Goal: Task Accomplishment & Management: Manage account settings

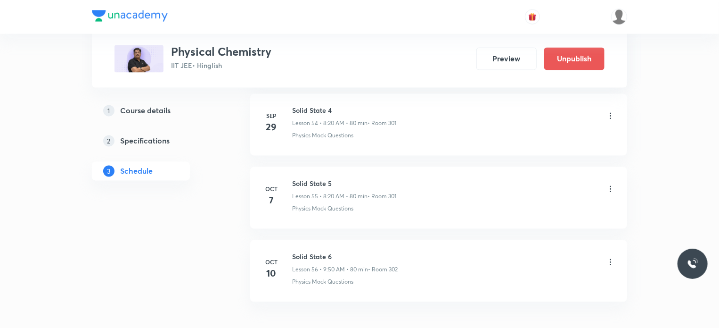
scroll to position [4456, 0]
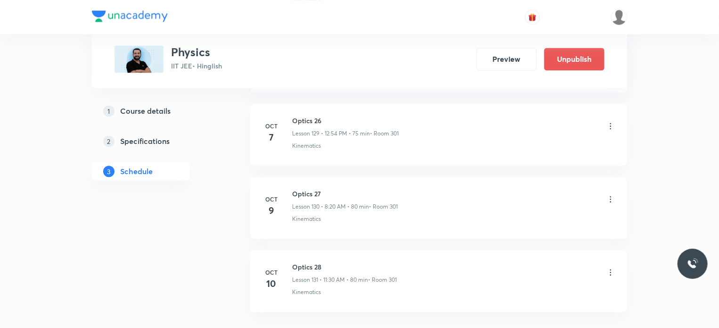
scroll to position [9987, 0]
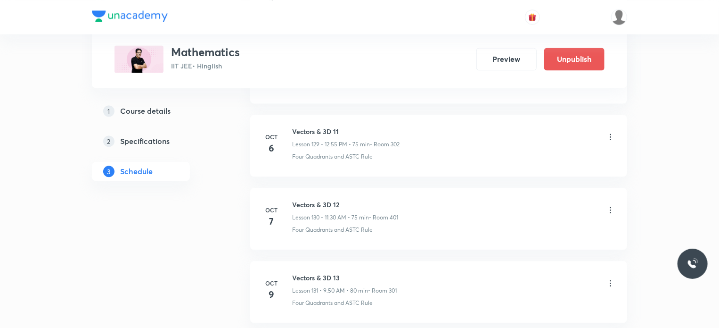
scroll to position [9975, 0]
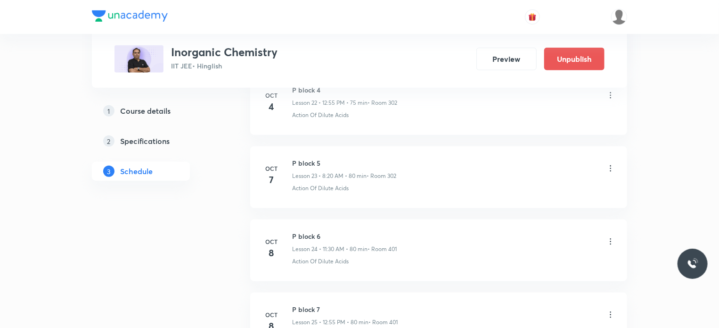
scroll to position [2138, 0]
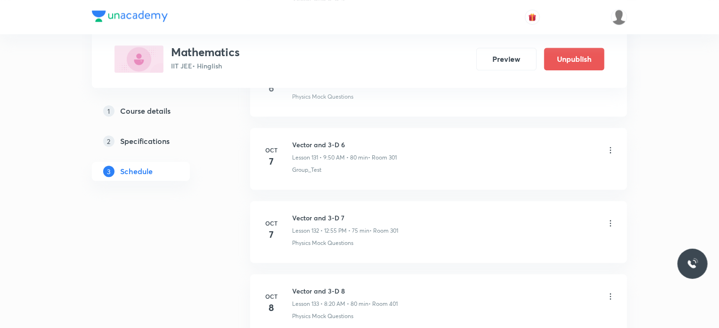
scroll to position [10104, 0]
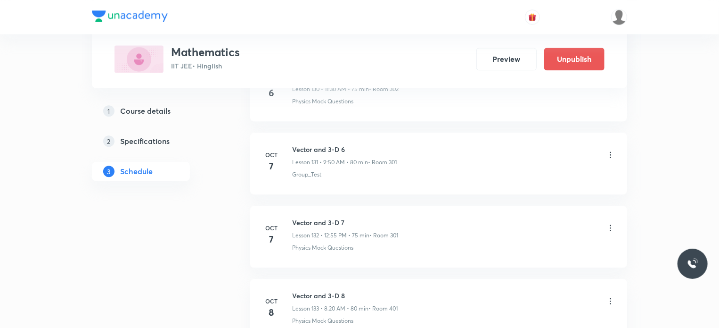
click at [611, 150] on icon at bounding box center [610, 154] width 9 height 9
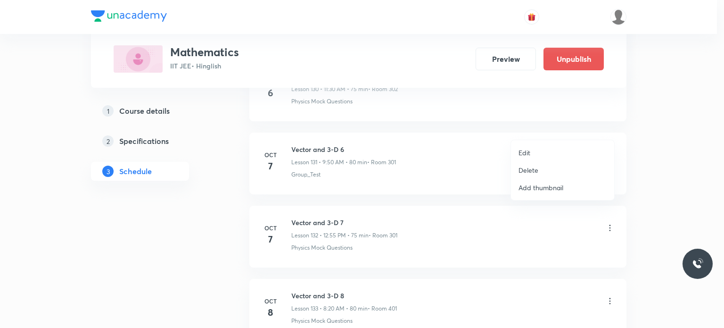
click at [562, 152] on li "Edit" at bounding box center [562, 152] width 103 height 17
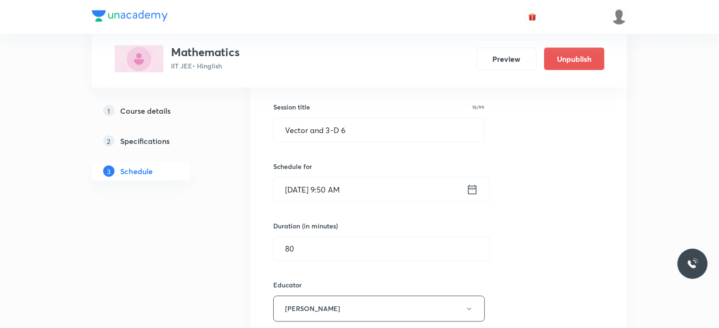
scroll to position [9653, 0]
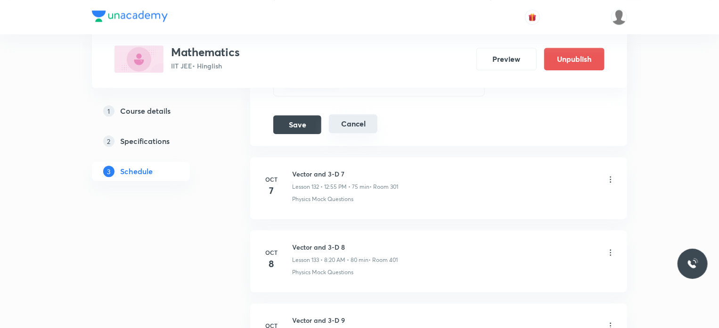
click at [352, 114] on button "Cancel" at bounding box center [353, 123] width 49 height 19
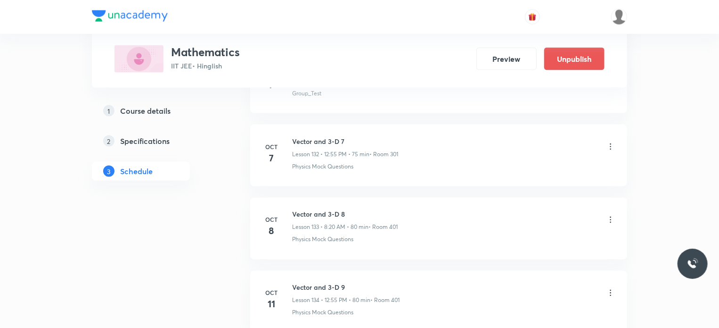
scroll to position [9681, 0]
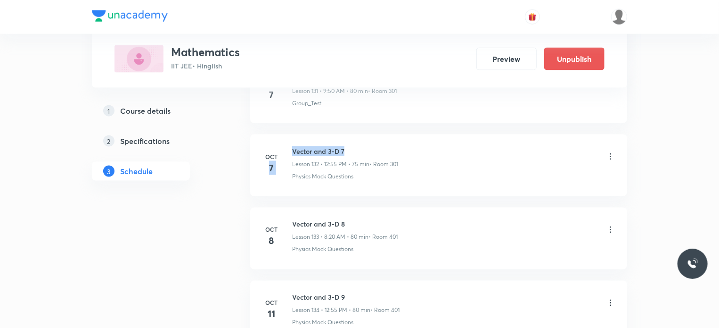
drag, startPoint x: 287, startPoint y: 129, endPoint x: 420, endPoint y: 128, distance: 133.9
click at [420, 146] on div "Oct 7 Vector and 3-D 7 Lesson 132 • 12:55 PM • 75 min • Room 301 Physics Mock Q…" at bounding box center [439, 163] width 354 height 34
click at [396, 160] on p "• Room 301" at bounding box center [384, 164] width 29 height 8
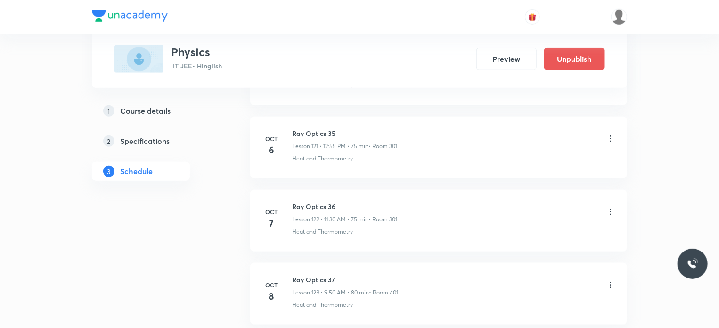
scroll to position [9389, 0]
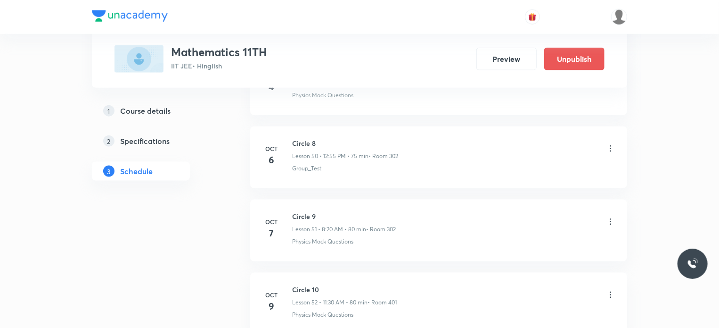
click at [615, 217] on icon at bounding box center [610, 221] width 9 height 9
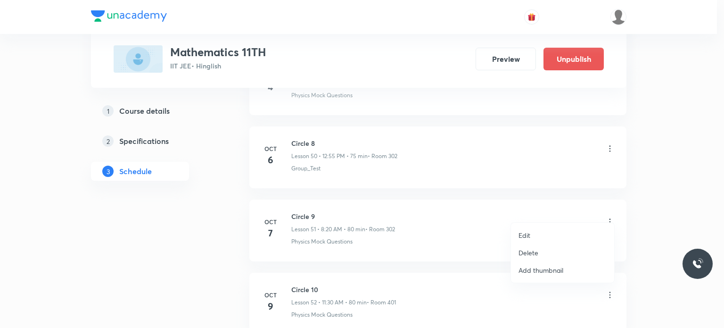
click at [556, 231] on li "Edit" at bounding box center [562, 234] width 103 height 17
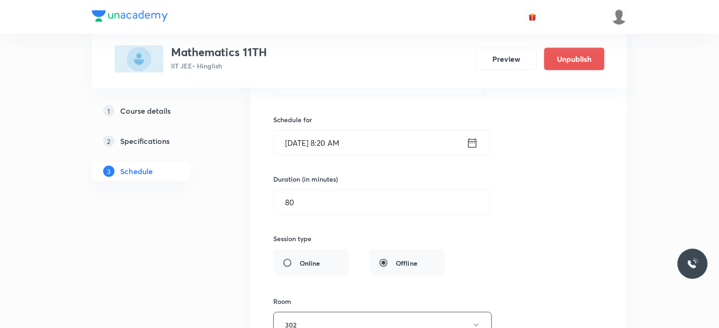
scroll to position [3863, 0]
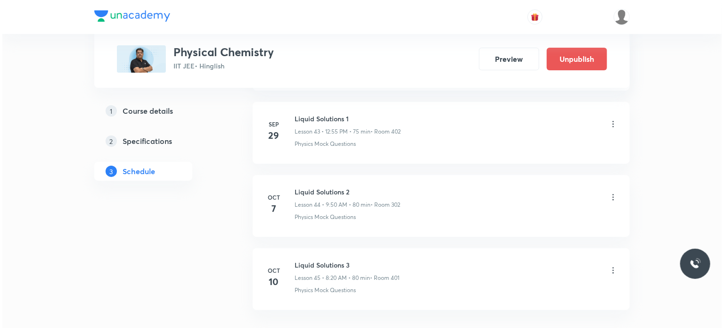
scroll to position [3636, 0]
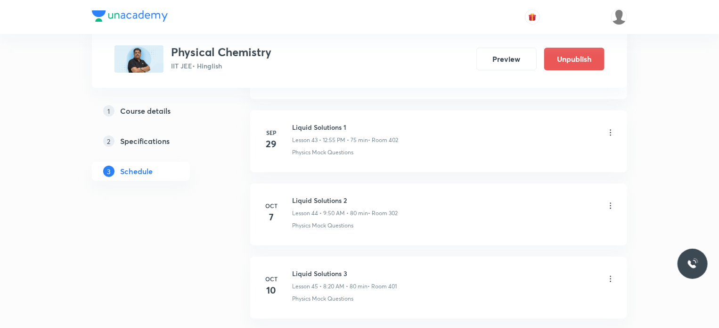
click at [611, 201] on icon at bounding box center [610, 205] width 9 height 9
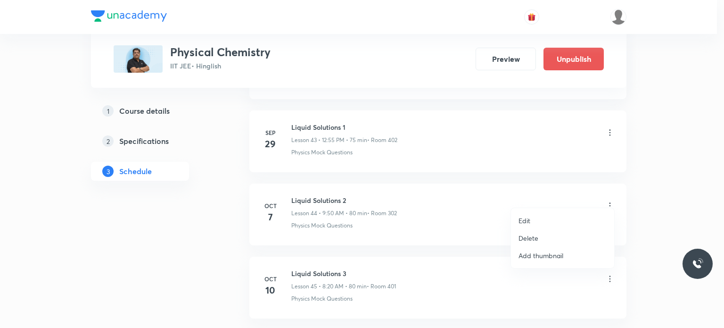
click at [536, 219] on li "Edit" at bounding box center [562, 220] width 103 height 17
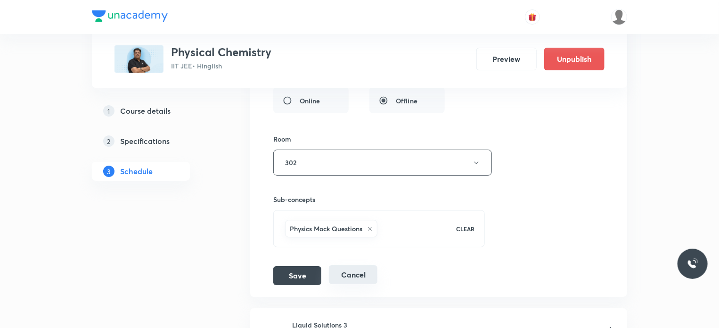
click at [352, 265] on button "Cancel" at bounding box center [353, 274] width 49 height 19
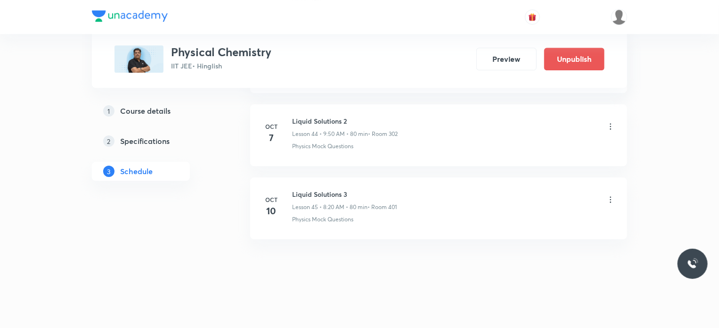
scroll to position [3273, 0]
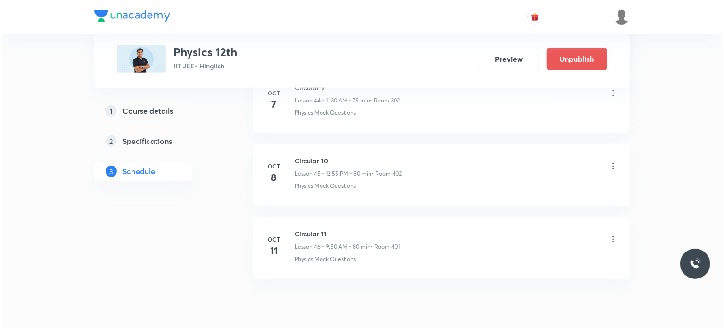
scroll to position [3810, 0]
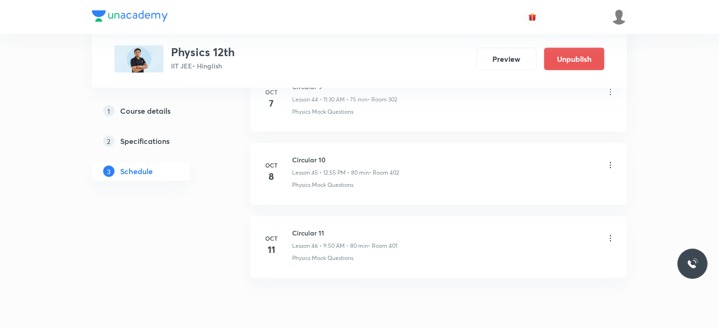
click at [610, 160] on icon at bounding box center [610, 164] width 9 height 9
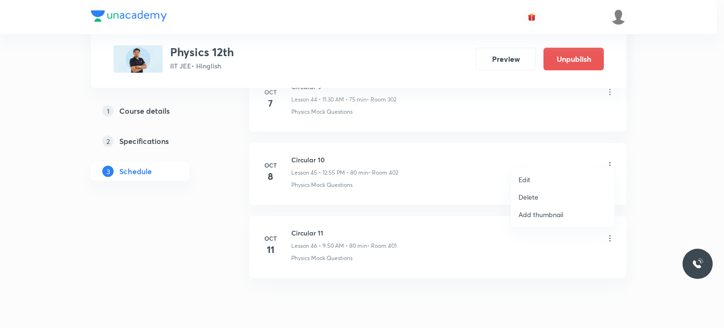
click at [544, 179] on li "Edit" at bounding box center [562, 179] width 103 height 17
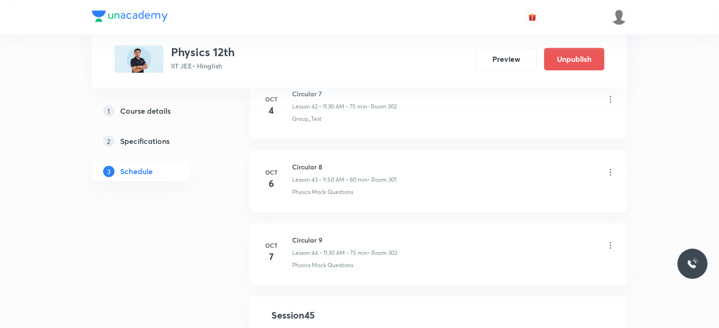
scroll to position [3110, 0]
click at [609, 241] on icon at bounding box center [610, 245] width 9 height 9
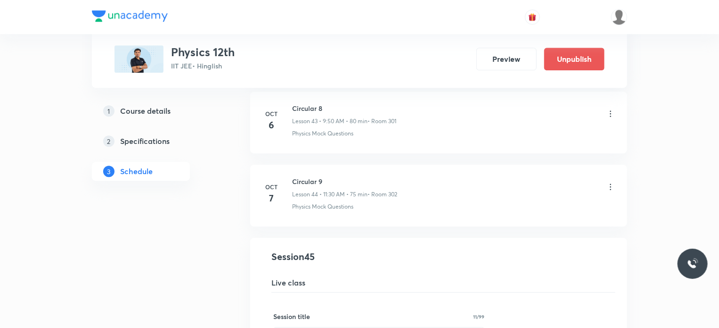
click at [612, 182] on icon at bounding box center [610, 186] width 9 height 9
click at [607, 182] on icon at bounding box center [610, 186] width 9 height 9
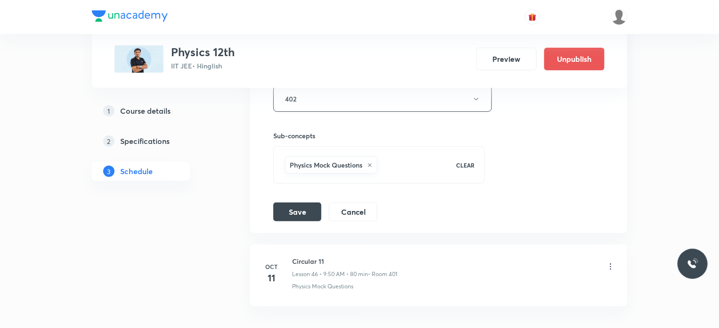
scroll to position [3722, 0]
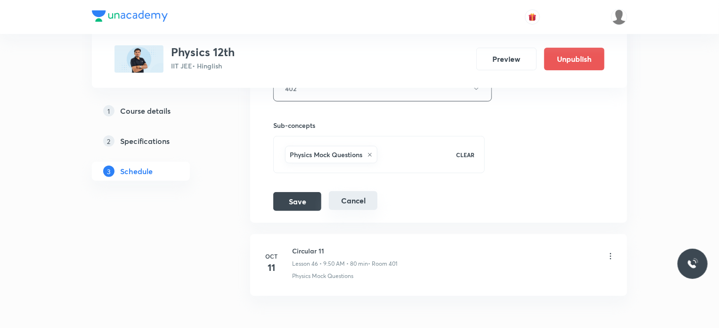
click at [361, 192] on button "Cancel" at bounding box center [353, 200] width 49 height 19
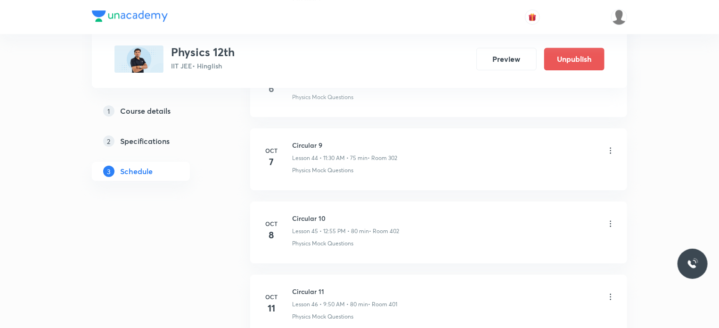
scroll to position [3256, 0]
click at [611, 148] on icon at bounding box center [610, 152] width 9 height 9
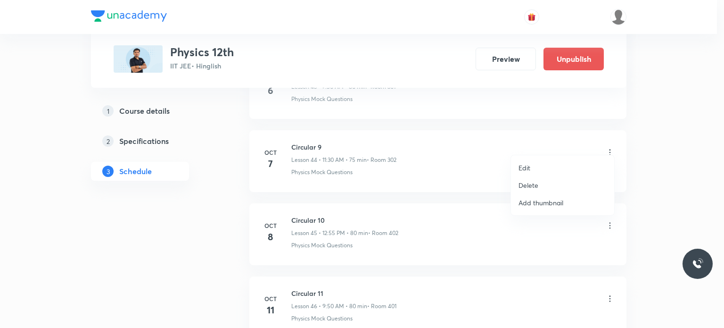
click at [611, 144] on div at bounding box center [362, 164] width 724 height 328
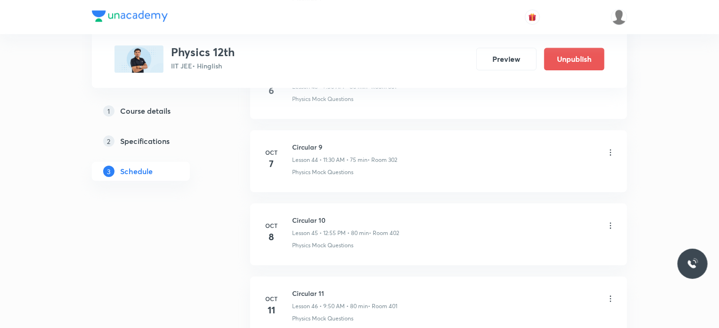
click at [611, 149] on icon at bounding box center [610, 152] width 1 height 6
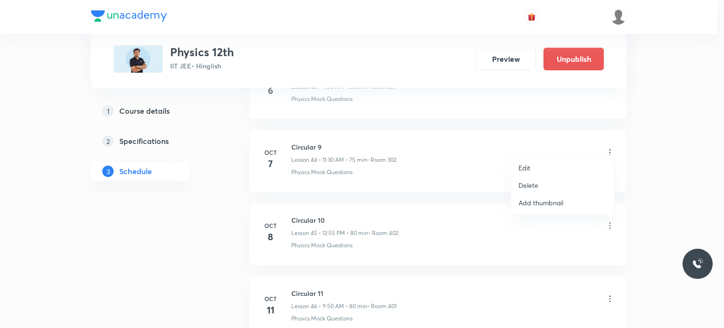
click at [562, 167] on li "Edit" at bounding box center [562, 167] width 103 height 17
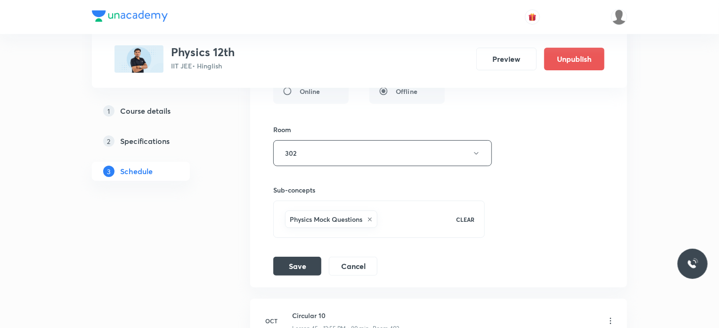
scroll to position [3584, 0]
click at [364, 267] on li "Circular 9 Lesson 44 • Room 302 Physics Mock Questions Session 44 Live class Se…" at bounding box center [438, 18] width 377 height 537
click at [362, 256] on button "Cancel" at bounding box center [353, 265] width 49 height 19
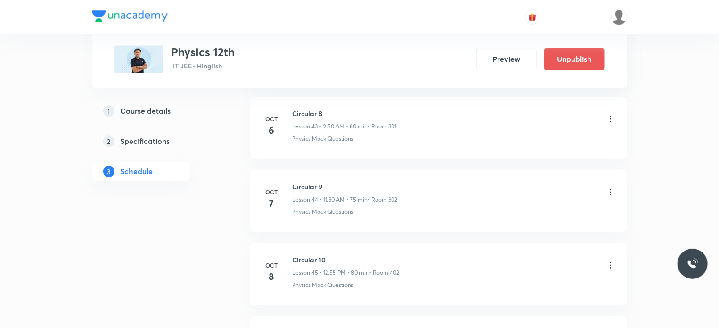
scroll to position [3217, 0]
click at [613, 187] on icon at bounding box center [610, 191] width 9 height 9
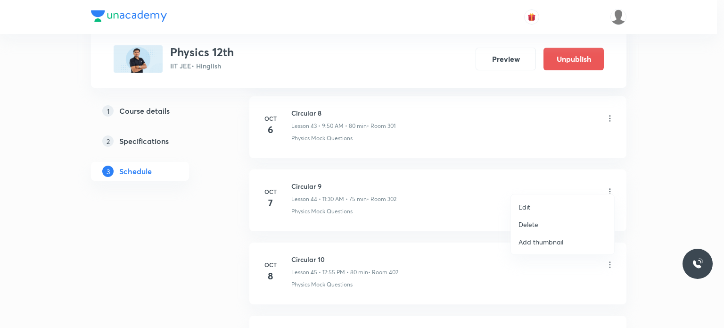
click at [564, 208] on li "Edit" at bounding box center [562, 206] width 103 height 17
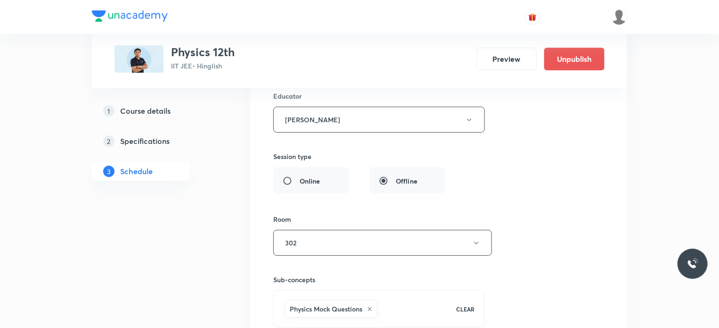
scroll to position [3558, 0]
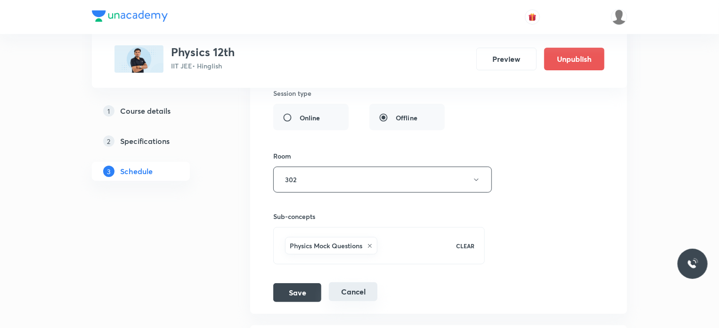
click at [359, 282] on button "Cancel" at bounding box center [353, 291] width 49 height 19
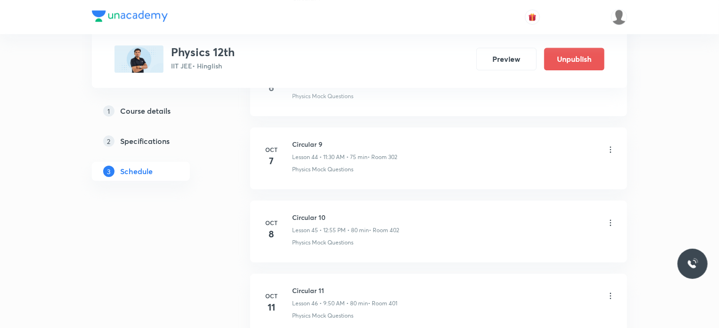
scroll to position [3225, 0]
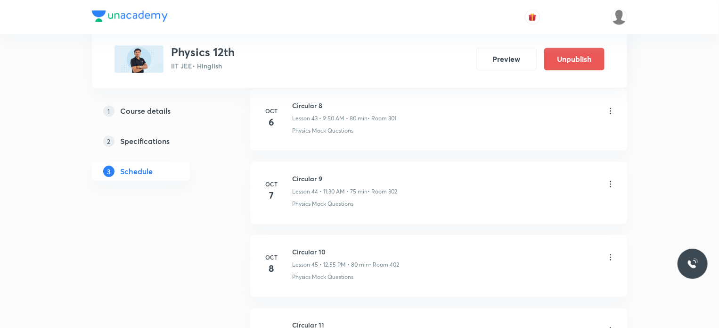
click at [612, 179] on icon at bounding box center [610, 183] width 9 height 9
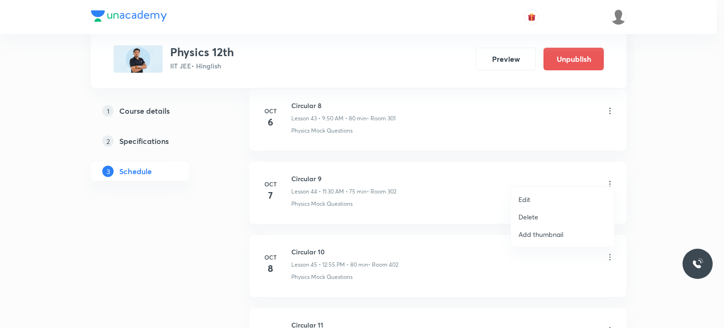
click at [550, 198] on li "Edit" at bounding box center [562, 198] width 103 height 17
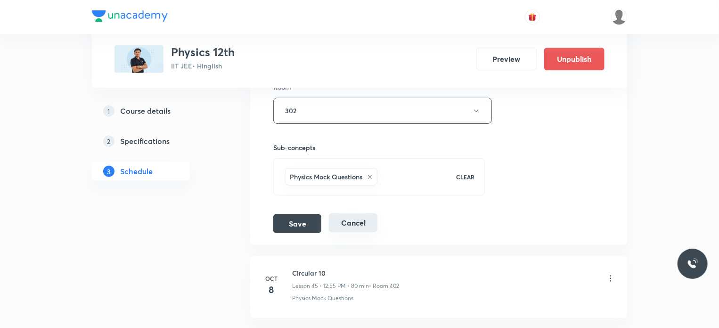
click at [367, 220] on button "Cancel" at bounding box center [353, 222] width 49 height 19
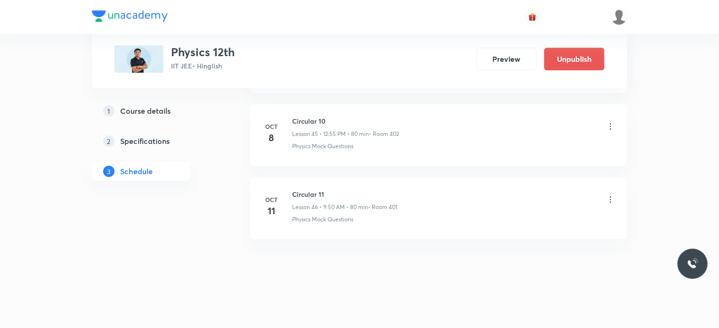
scroll to position [3346, 0]
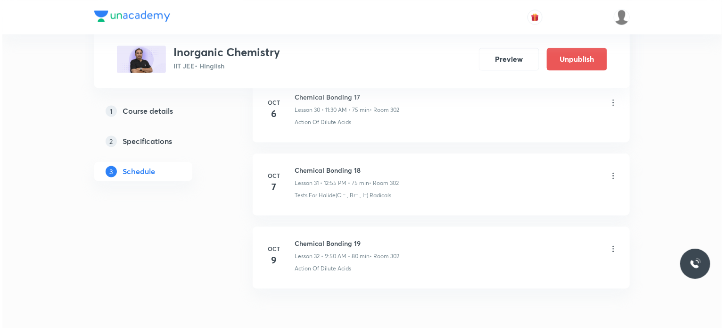
scroll to position [2717, 0]
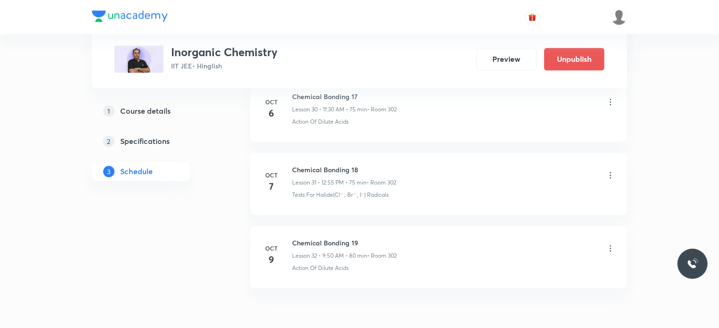
click at [611, 172] on icon at bounding box center [610, 175] width 1 height 6
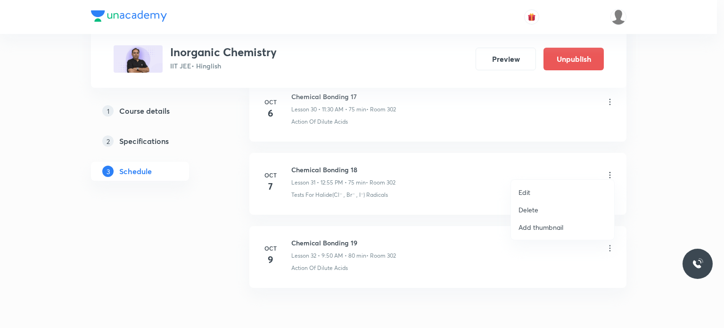
click at [566, 186] on li "Edit" at bounding box center [562, 191] width 103 height 17
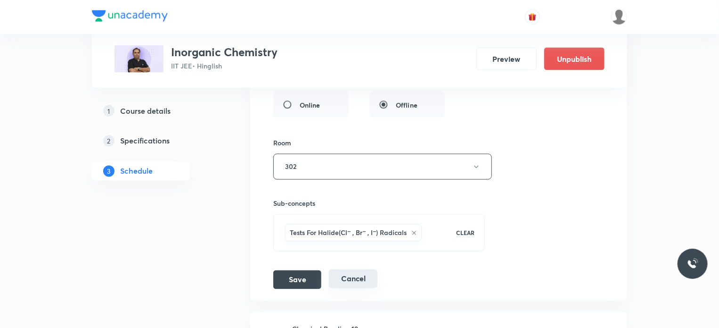
click at [359, 277] on button "Cancel" at bounding box center [353, 278] width 49 height 19
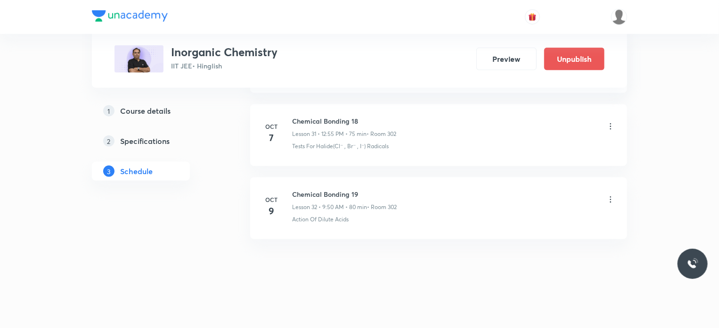
scroll to position [2327, 0]
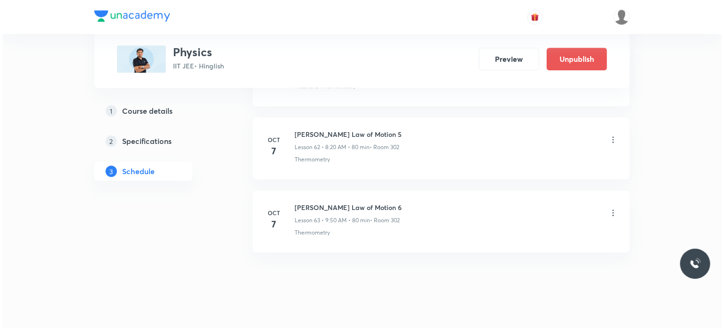
scroll to position [5078, 0]
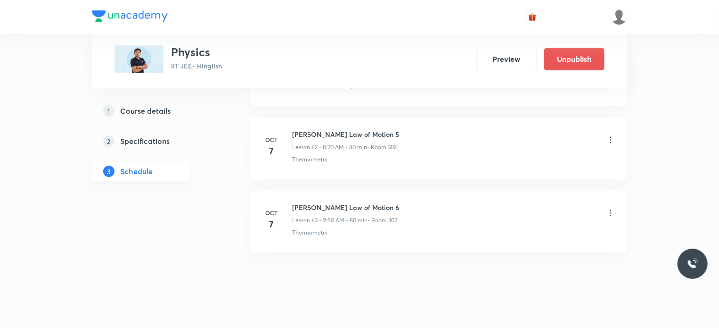
click at [611, 135] on icon at bounding box center [610, 139] width 9 height 9
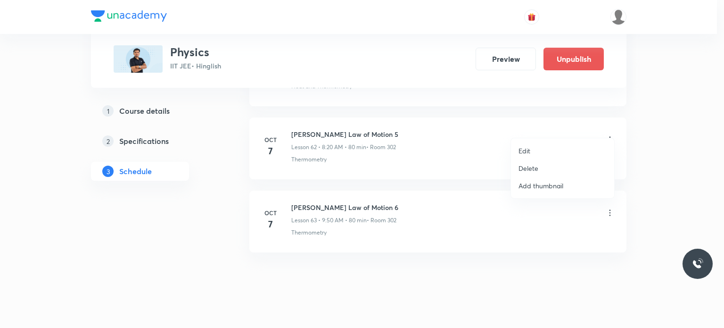
click at [537, 148] on li "Edit" at bounding box center [562, 150] width 103 height 17
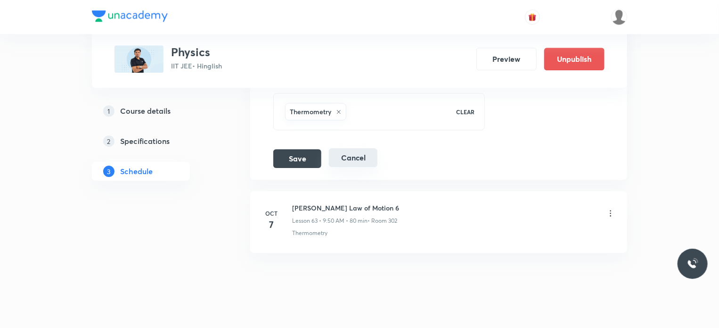
click at [366, 148] on button "Cancel" at bounding box center [353, 157] width 49 height 19
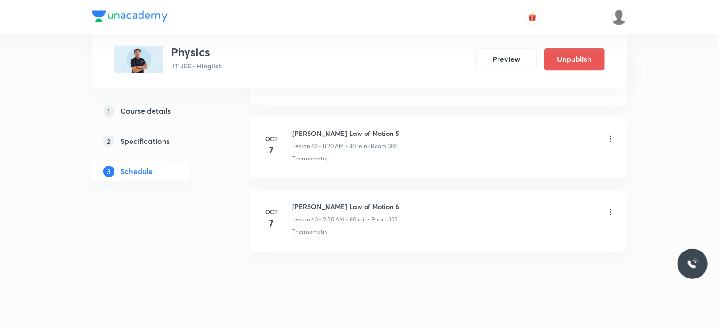
click at [611, 207] on icon at bounding box center [610, 211] width 9 height 9
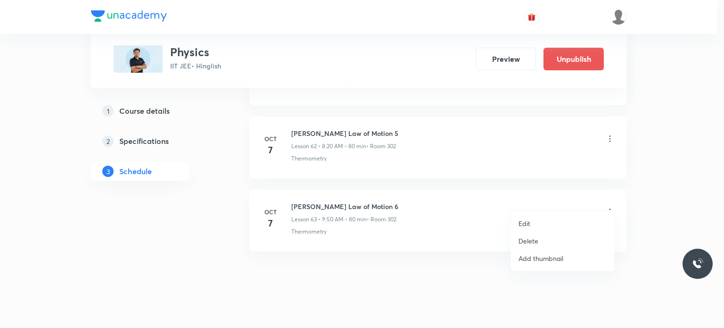
click at [544, 218] on li "Edit" at bounding box center [562, 222] width 103 height 17
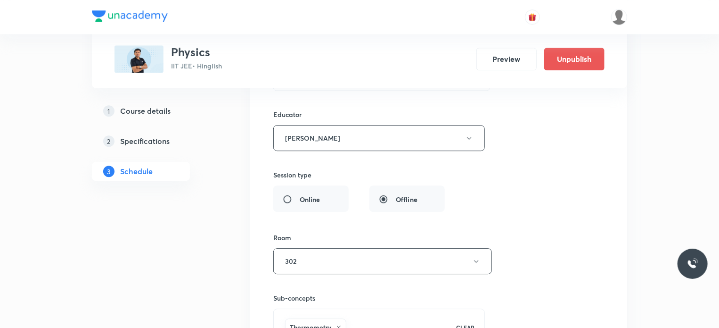
scroll to position [4864, 0]
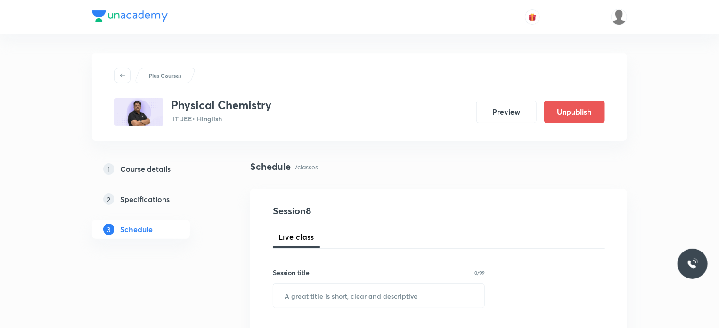
scroll to position [937, 0]
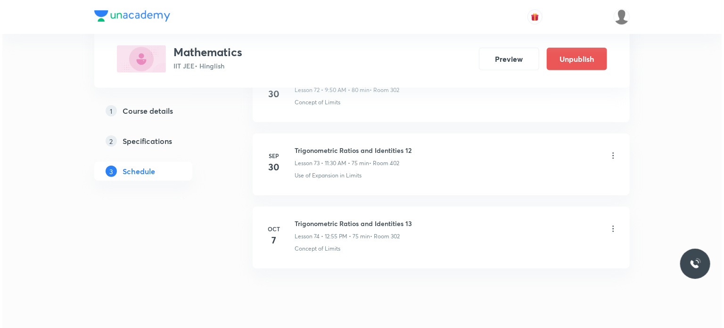
scroll to position [5819, 0]
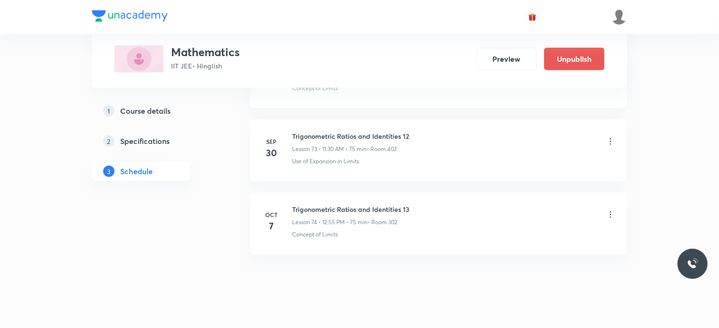
click at [615, 210] on icon at bounding box center [610, 214] width 9 height 9
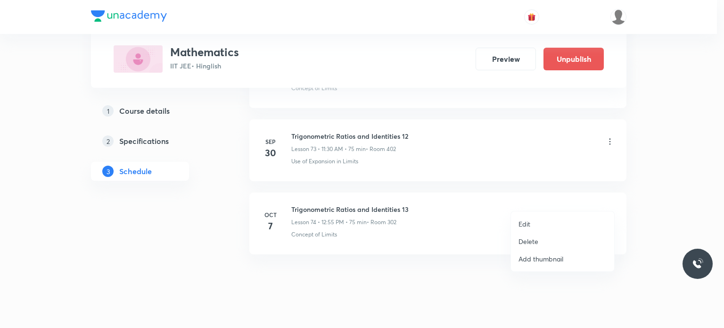
click at [569, 222] on li "Edit" at bounding box center [562, 223] width 103 height 17
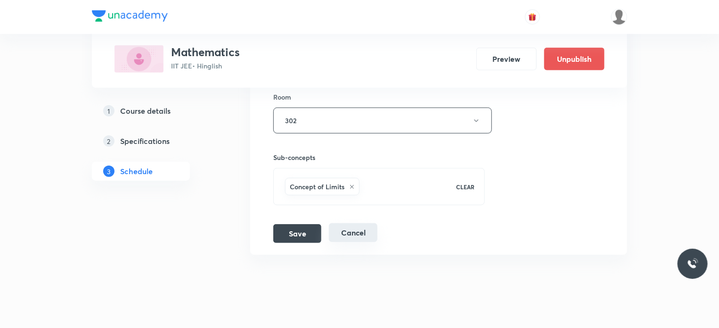
click at [356, 223] on button "Cancel" at bounding box center [353, 232] width 49 height 19
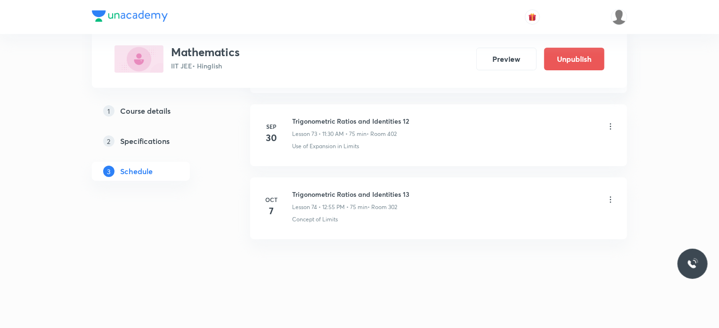
scroll to position [5387, 0]
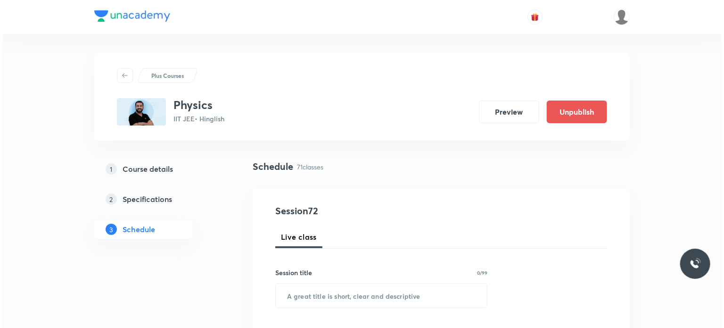
scroll to position [5601, 0]
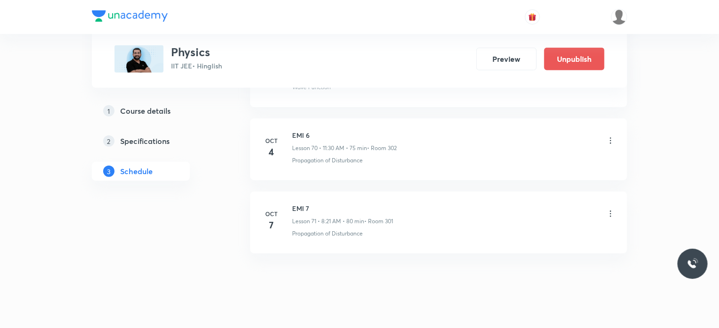
click at [613, 209] on icon at bounding box center [610, 213] width 9 height 9
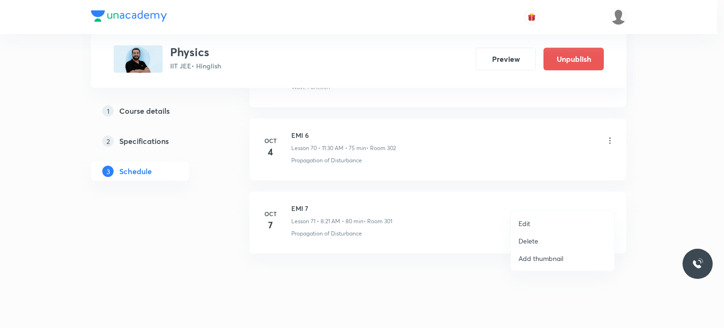
click at [535, 222] on li "Edit" at bounding box center [562, 222] width 103 height 17
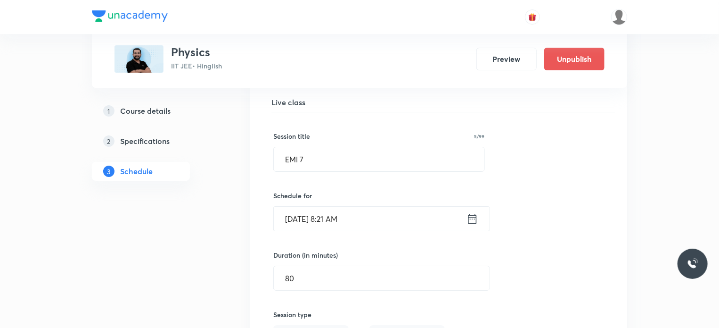
scroll to position [5246, 0]
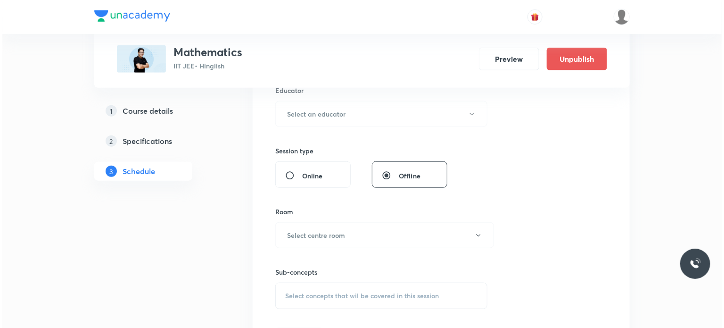
scroll to position [5806, 0]
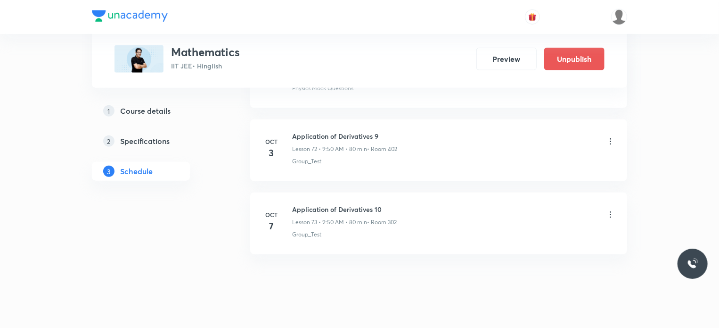
click at [612, 210] on icon at bounding box center [610, 214] width 9 height 9
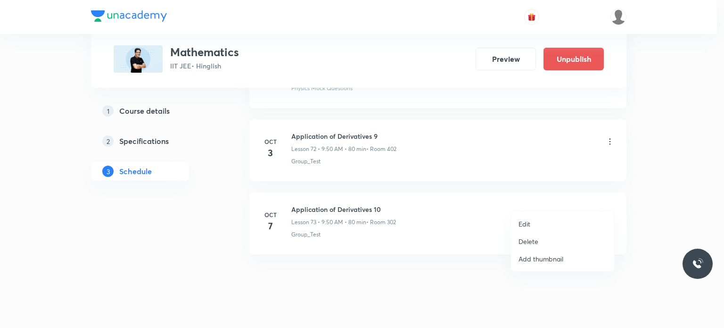
click at [531, 223] on li "Edit" at bounding box center [562, 223] width 103 height 17
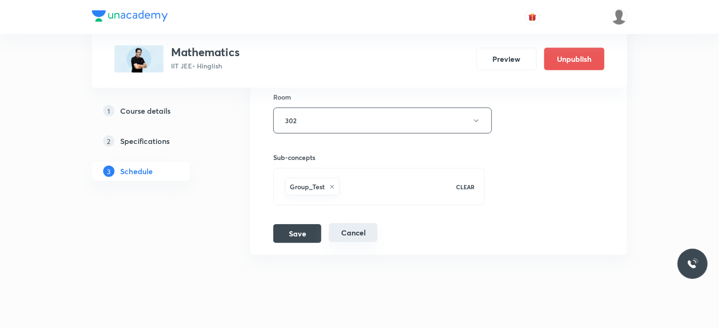
click at [352, 223] on button "Cancel" at bounding box center [353, 232] width 49 height 19
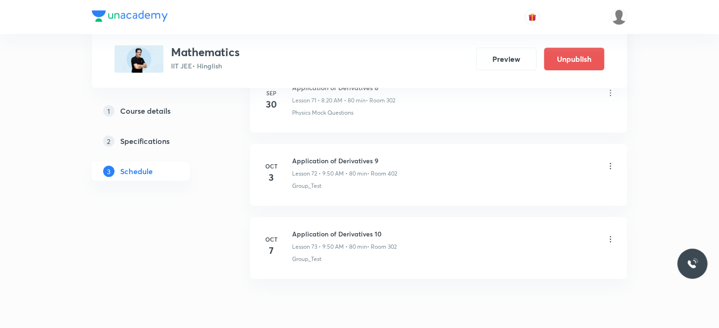
scroll to position [5289, 0]
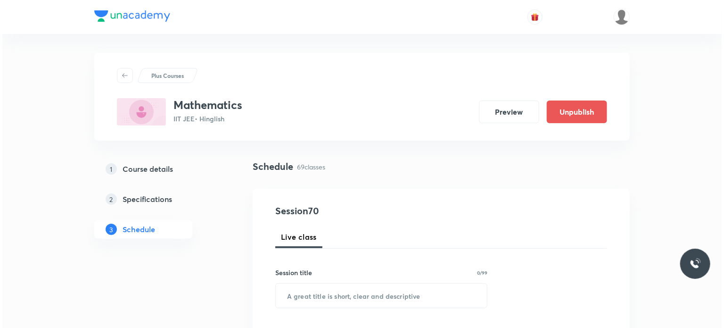
scroll to position [5455, 0]
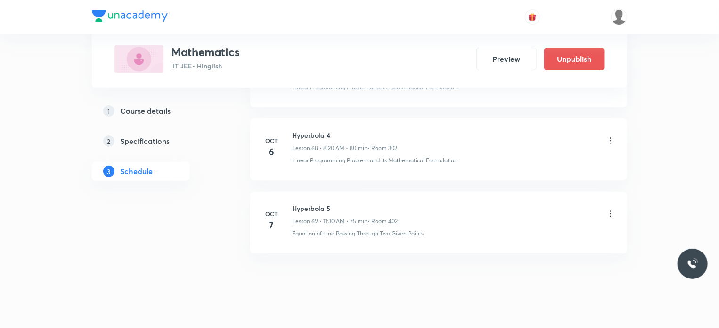
click at [612, 209] on icon at bounding box center [610, 213] width 9 height 9
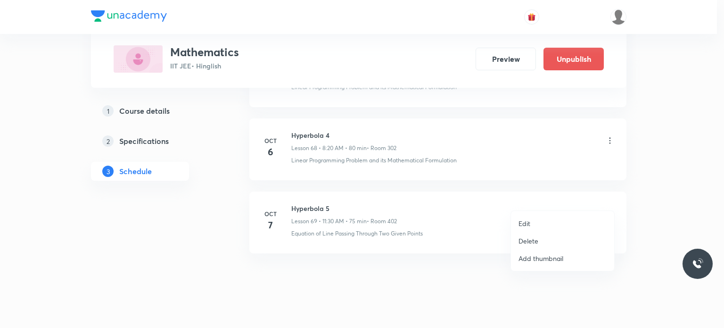
click at [548, 220] on li "Edit" at bounding box center [562, 222] width 103 height 17
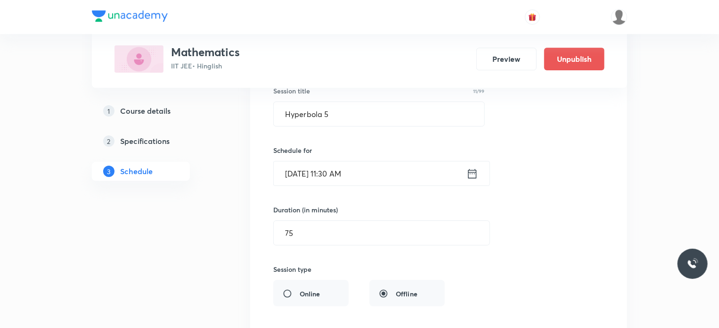
scroll to position [5147, 0]
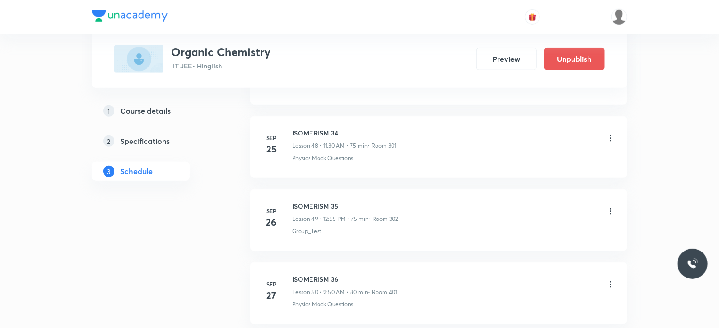
scroll to position [4362, 0]
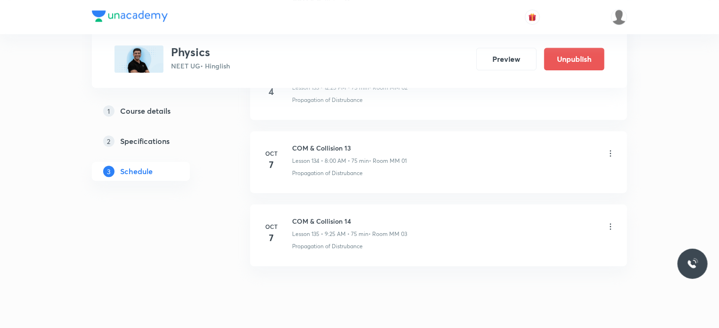
click at [610, 148] on icon at bounding box center [610, 152] width 9 height 9
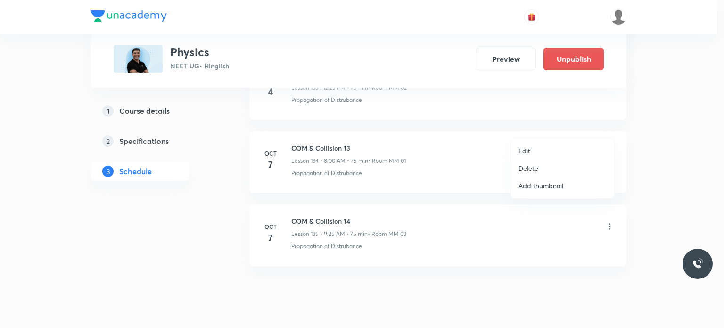
click at [528, 150] on p "Edit" at bounding box center [524, 151] width 12 height 10
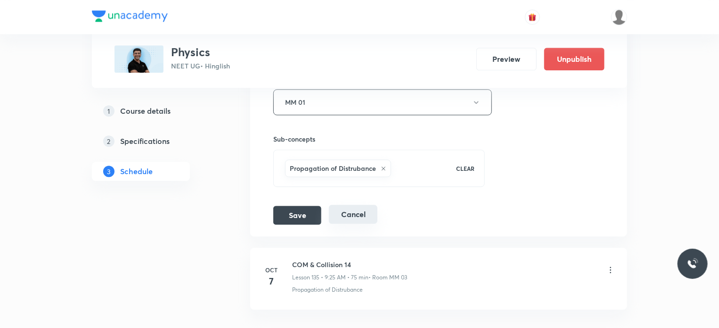
click at [366, 205] on button "Cancel" at bounding box center [353, 214] width 49 height 19
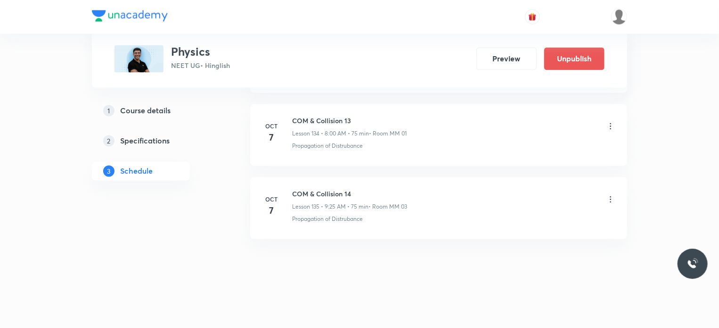
scroll to position [9832, 0]
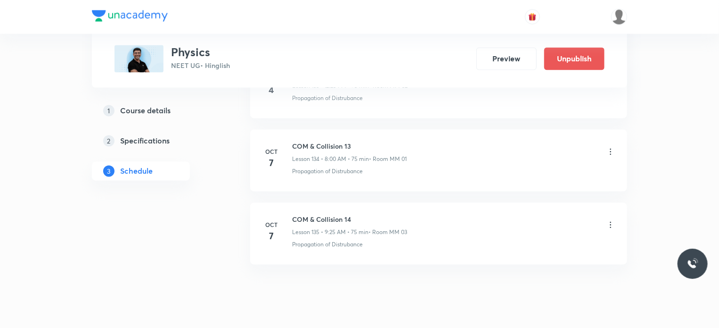
click at [610, 220] on icon at bounding box center [610, 224] width 9 height 9
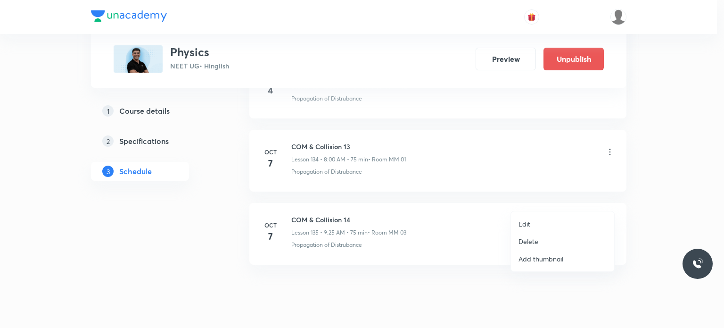
click at [539, 217] on li "Edit" at bounding box center [562, 223] width 103 height 17
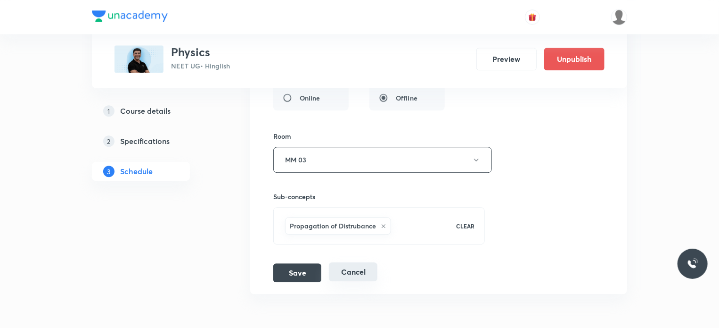
click at [349, 262] on button "Cancel" at bounding box center [353, 271] width 49 height 19
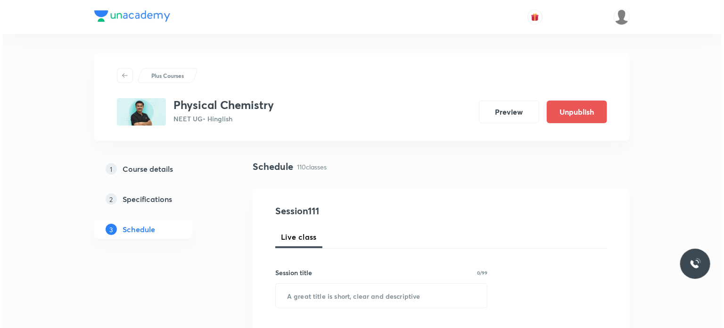
scroll to position [8443, 0]
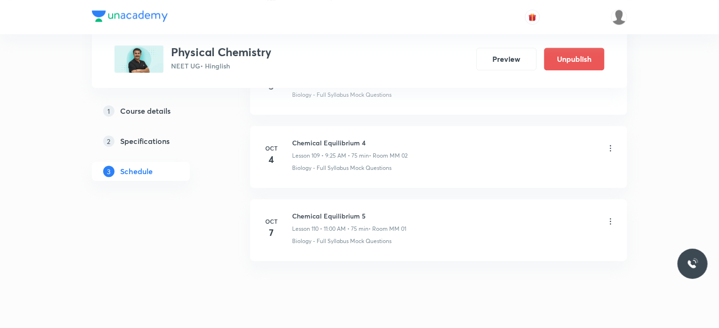
click at [617, 199] on li "[DATE] Chemical Equilibrium 5 Lesson 110 • 11:00 AM • 75 min • Room MM 01 Biolo…" at bounding box center [438, 230] width 377 height 62
click at [610, 216] on icon at bounding box center [610, 220] width 9 height 9
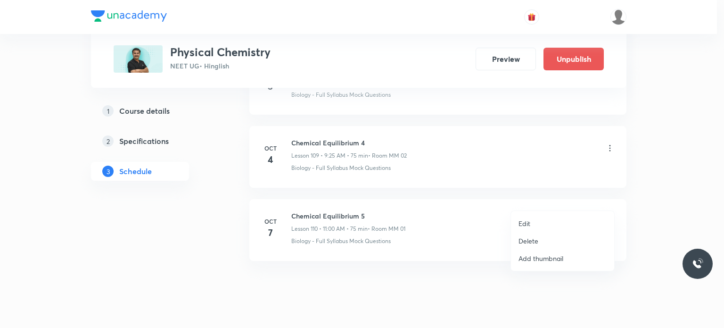
click at [555, 218] on li "Edit" at bounding box center [562, 222] width 103 height 17
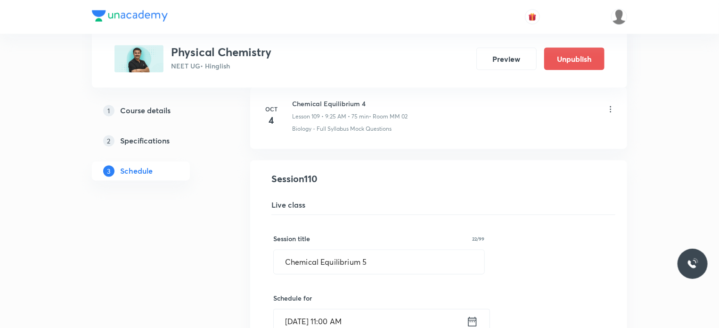
scroll to position [7983, 0]
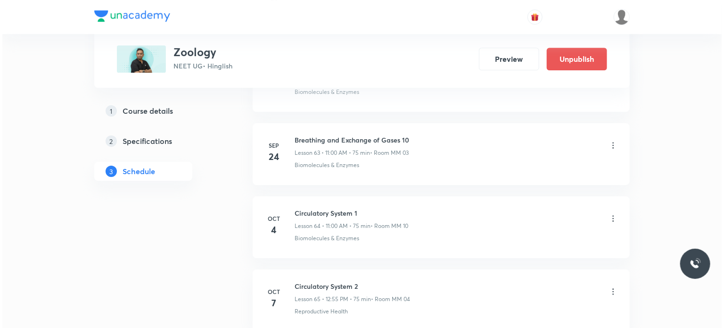
scroll to position [5163, 0]
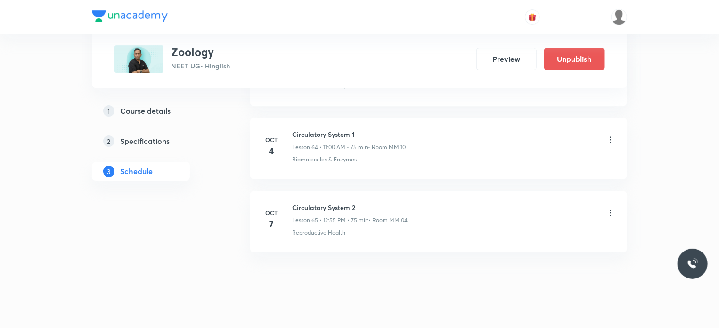
click at [612, 208] on icon at bounding box center [610, 212] width 9 height 9
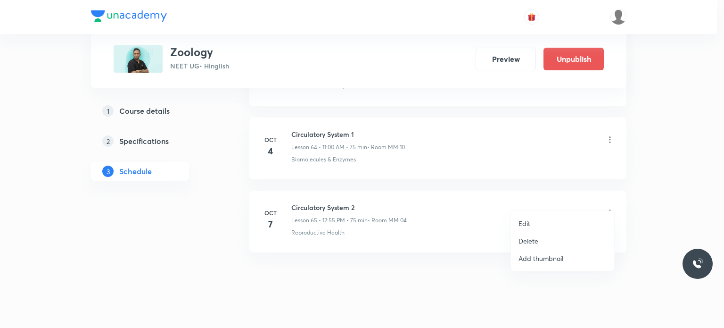
click at [527, 221] on p "Edit" at bounding box center [524, 223] width 12 height 10
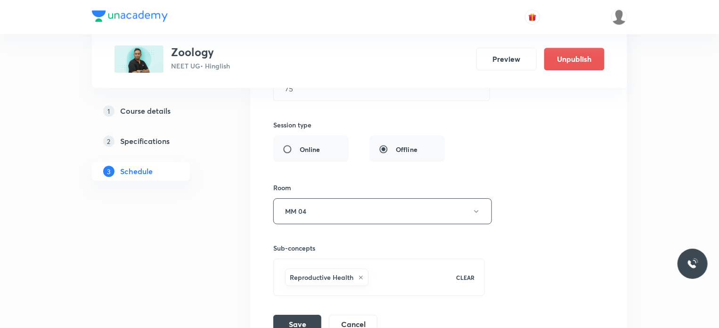
scroll to position [5000, 0]
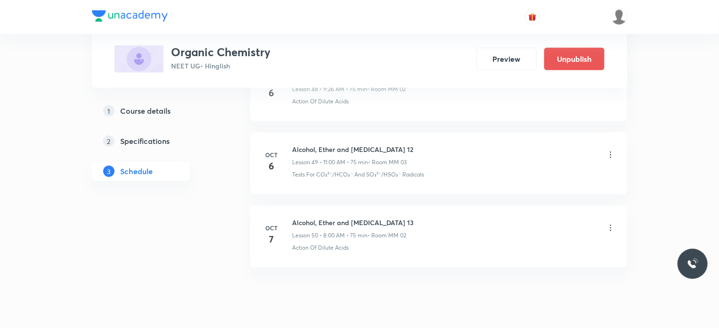
scroll to position [4070, 0]
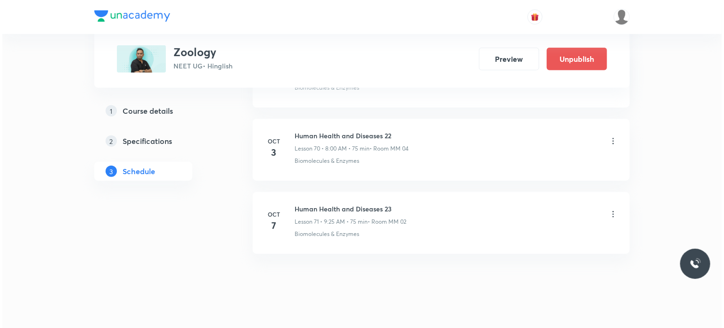
scroll to position [5600, 0]
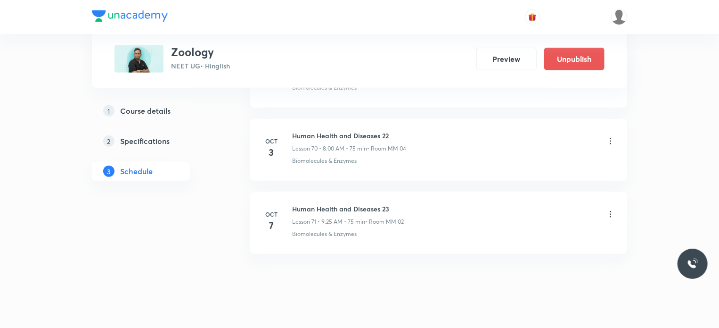
click at [611, 211] on icon at bounding box center [610, 214] width 1 height 6
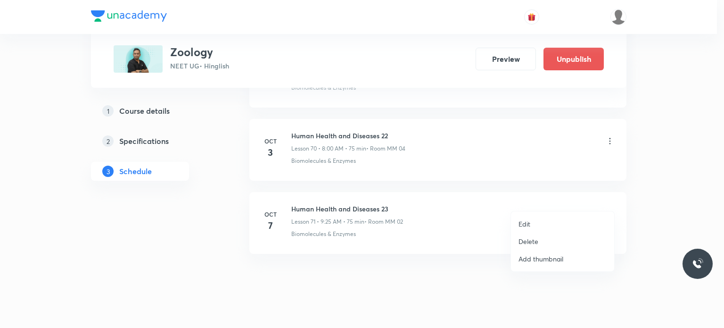
click at [559, 217] on li "Edit" at bounding box center [562, 223] width 103 height 17
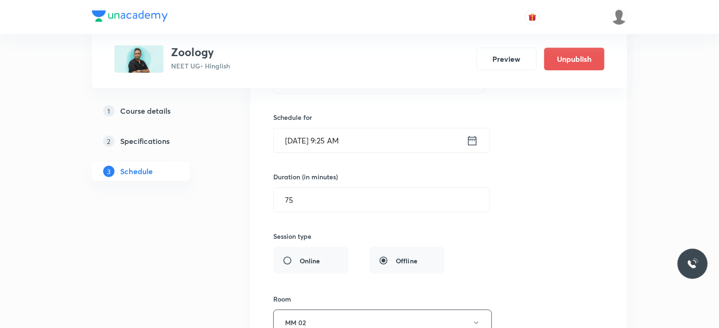
scroll to position [5265, 0]
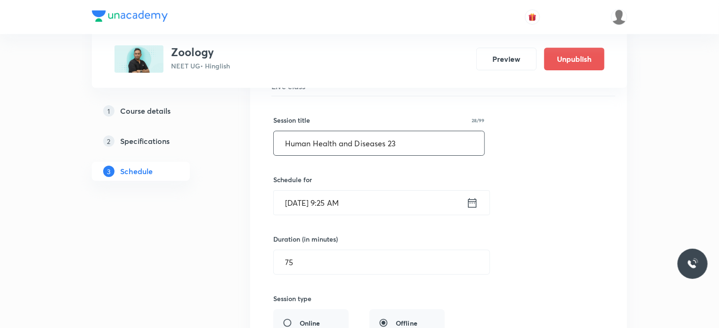
drag, startPoint x: 399, startPoint y: 133, endPoint x: 255, endPoint y: 165, distance: 147.7
click at [255, 165] on li "Human Health and Diseases 23 Lesson 71 • Room MM 02 Biomolecules & Enzymes Sess…" at bounding box center [438, 279] width 377 height 477
paste input "Cockroach-"
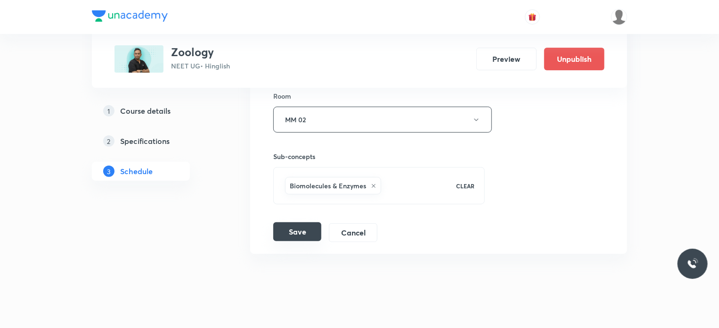
type input "Cockroach-3"
click at [310, 222] on button "Save" at bounding box center [297, 231] width 48 height 19
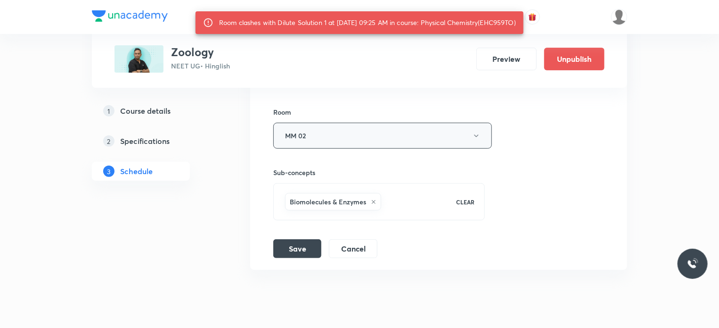
click at [301, 132] on button "MM 02" at bounding box center [382, 136] width 219 height 26
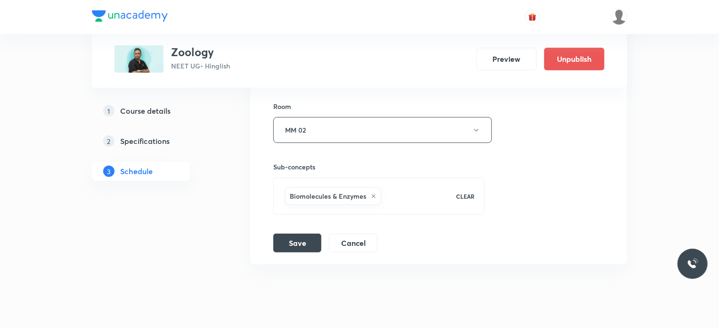
click at [322, 122] on button "MM 02" at bounding box center [382, 130] width 219 height 26
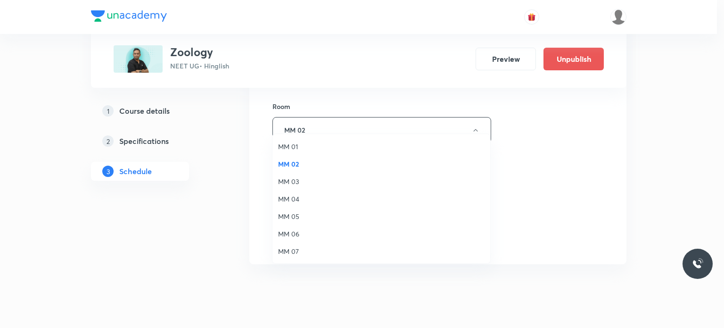
click at [307, 232] on span "MM 06" at bounding box center [381, 234] width 206 height 10
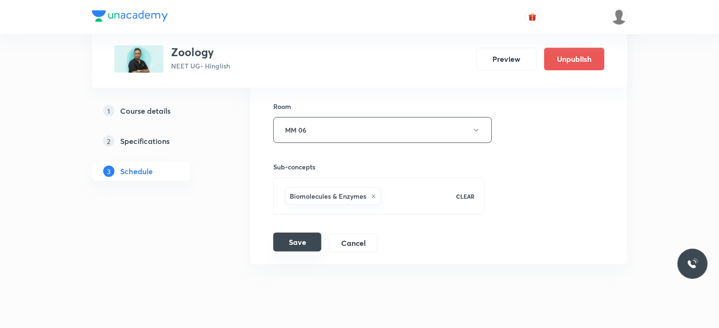
click at [302, 232] on button "Save" at bounding box center [297, 241] width 48 height 19
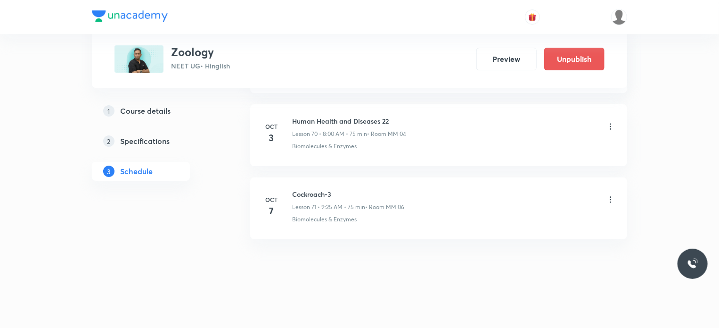
scroll to position [5168, 0]
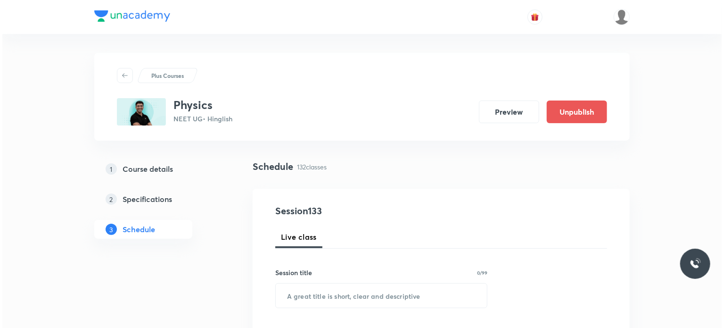
scroll to position [10105, 0]
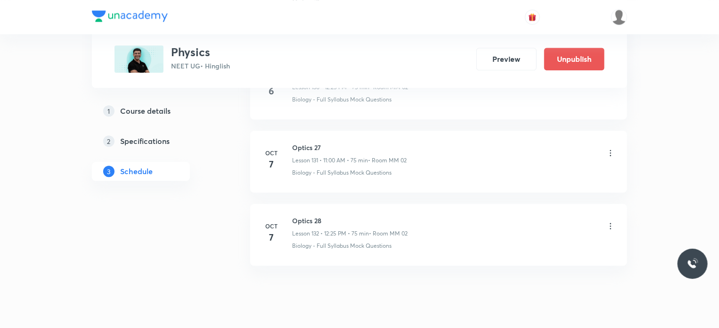
click at [612, 148] on icon at bounding box center [610, 152] width 9 height 9
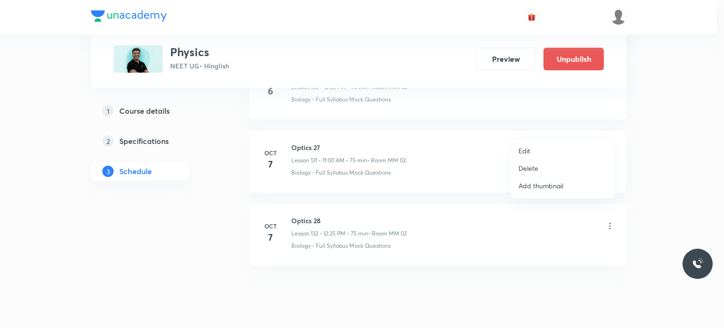
click at [549, 148] on li "Edit" at bounding box center [562, 150] width 103 height 17
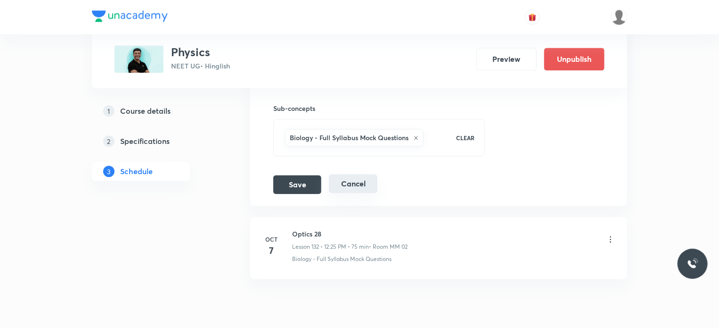
click at [367, 174] on button "Cancel" at bounding box center [353, 183] width 49 height 19
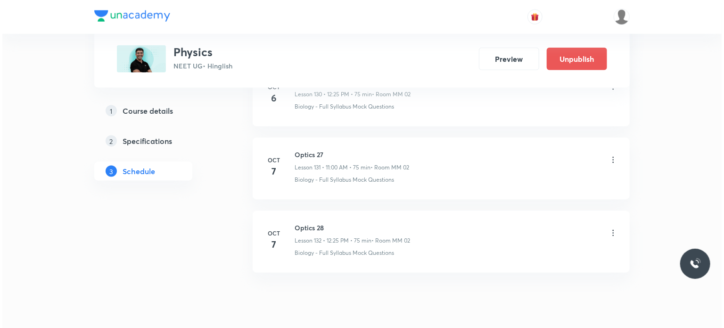
scroll to position [9613, 0]
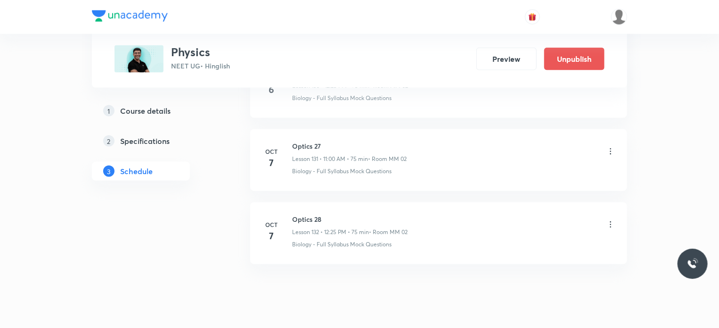
click at [605, 141] on div "Optics 27 Lesson 131 • 11:00 AM • 75 min • Room MM 02" at bounding box center [453, 152] width 323 height 22
click at [610, 147] on icon at bounding box center [610, 151] width 9 height 9
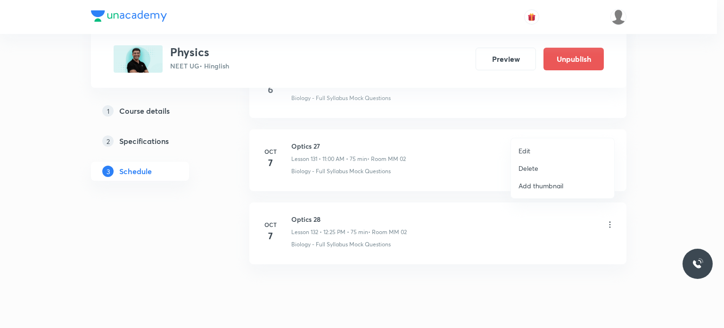
click at [529, 153] on p "Edit" at bounding box center [524, 151] width 12 height 10
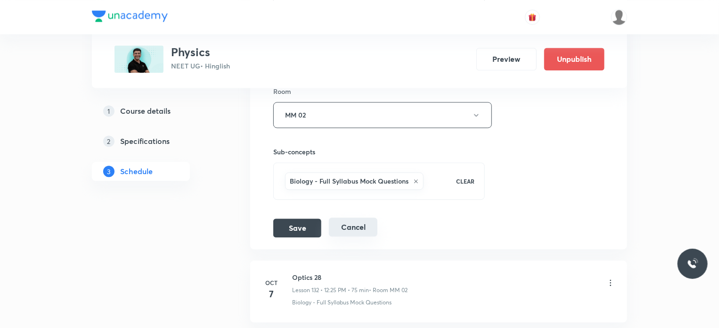
click at [362, 217] on button "Cancel" at bounding box center [353, 226] width 49 height 19
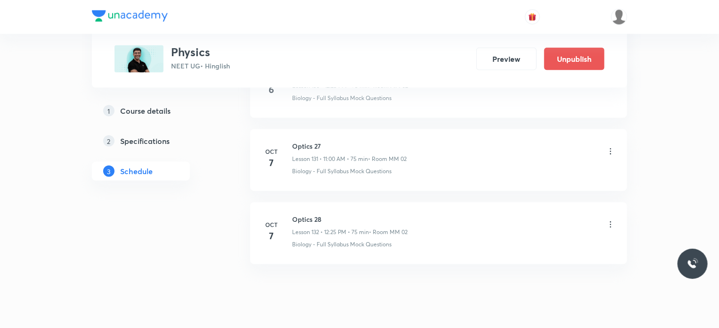
click at [611, 220] on icon at bounding box center [610, 224] width 9 height 9
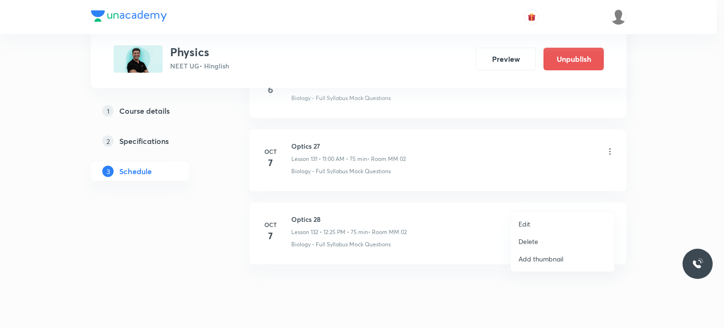
click at [552, 224] on li "Edit" at bounding box center [562, 223] width 103 height 17
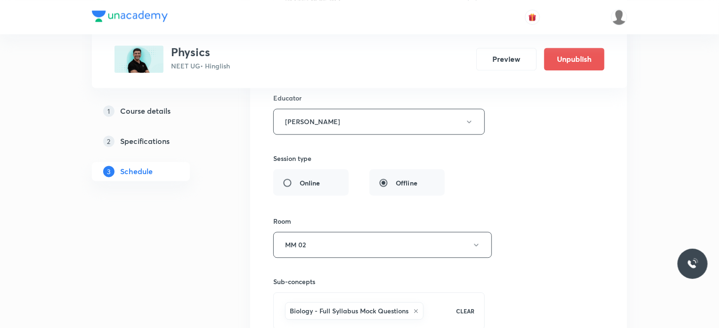
scroll to position [9923, 0]
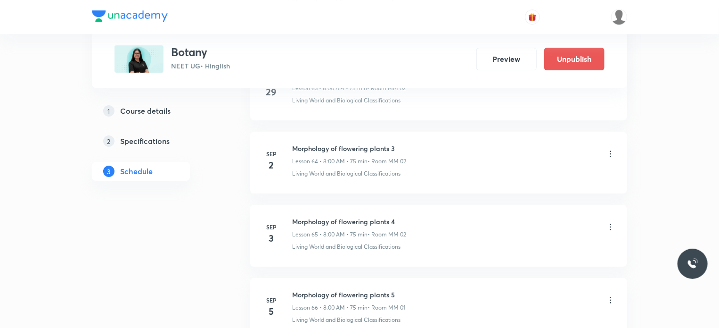
scroll to position [6621, 0]
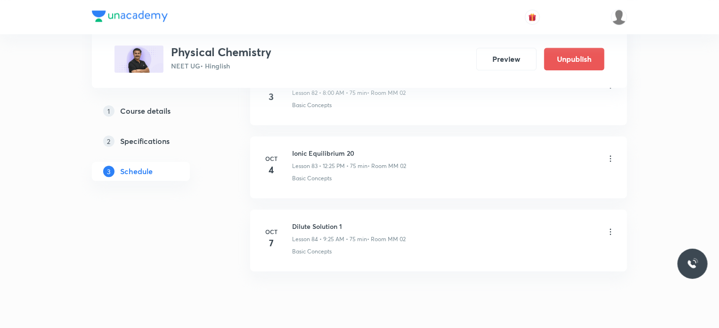
scroll to position [6548, 0]
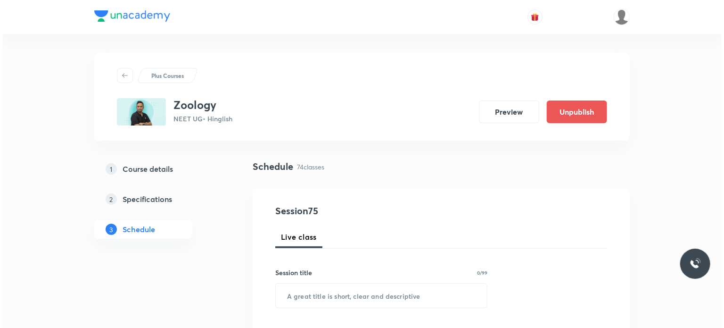
scroll to position [5819, 0]
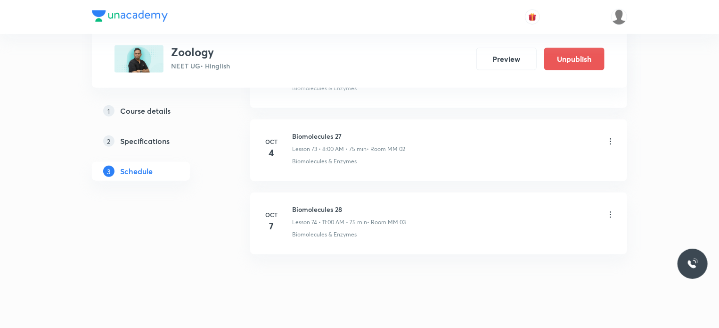
click at [609, 210] on icon at bounding box center [610, 214] width 9 height 9
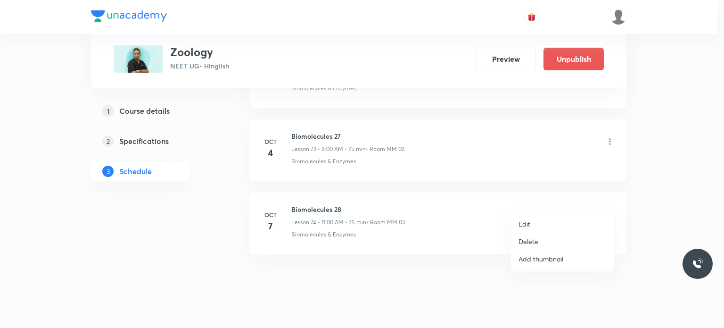
click at [550, 220] on li "Edit" at bounding box center [562, 223] width 103 height 17
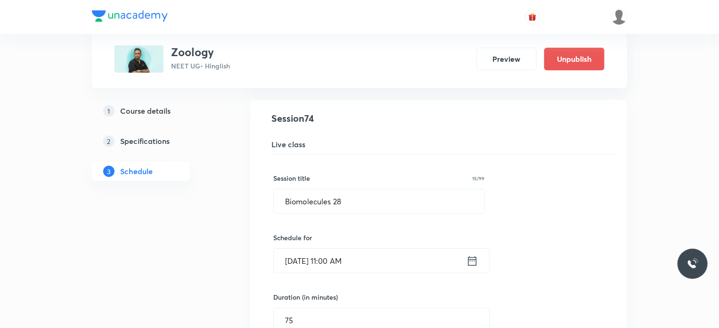
scroll to position [5425, 0]
drag, startPoint x: 324, startPoint y: 194, endPoint x: 238, endPoint y: 214, distance: 87.8
paste input "Movement and Locomotion - 4"
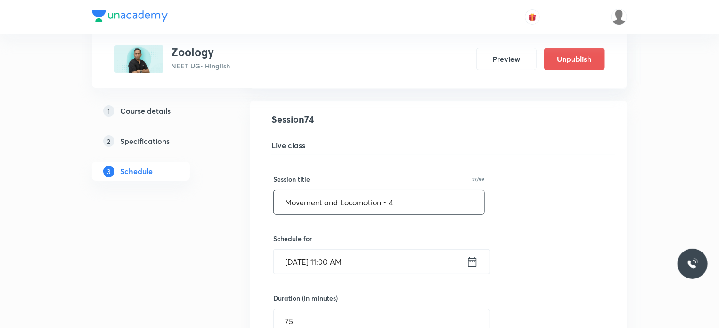
scroll to position [5748, 0]
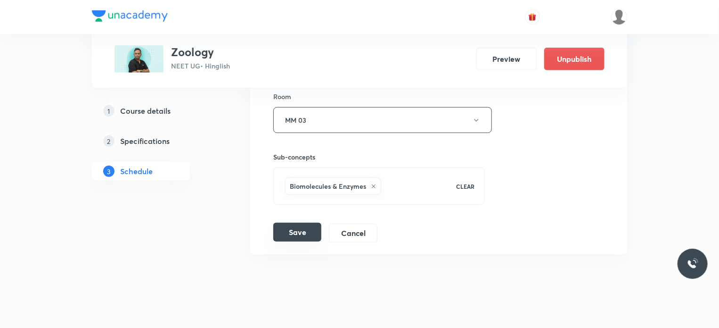
type input "Movement and Locomotion - 4"
click at [287, 222] on button "Save" at bounding box center [297, 231] width 48 height 19
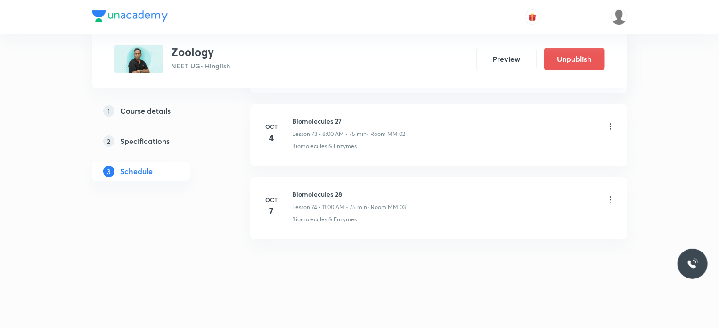
scroll to position [5387, 0]
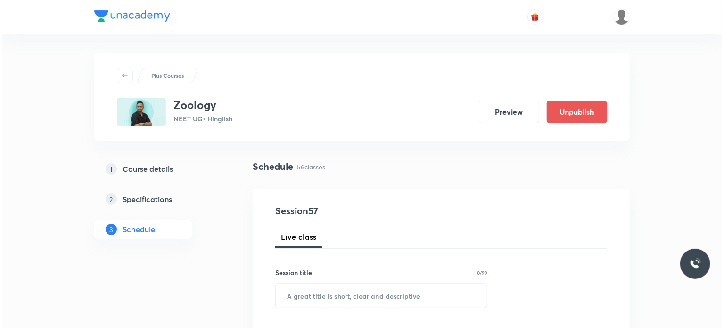
scroll to position [4508, 0]
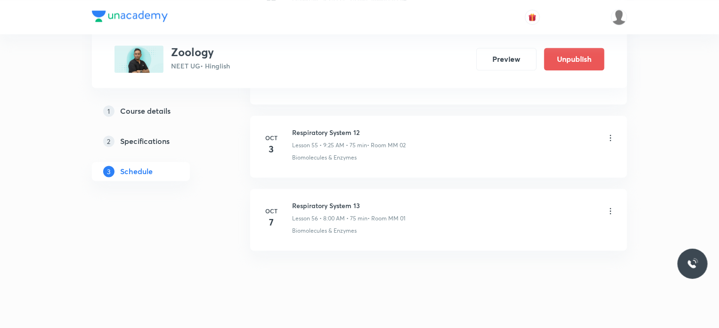
click at [611, 208] on icon at bounding box center [610, 211] width 1 height 6
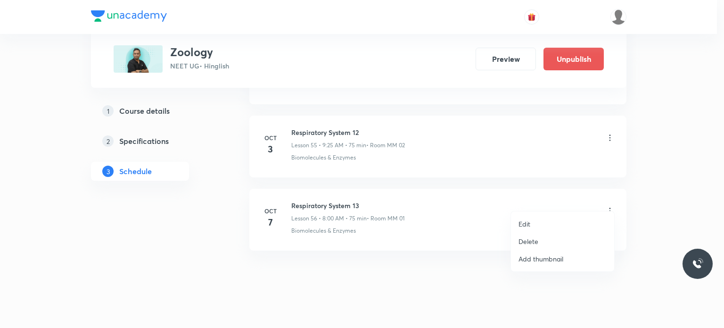
click at [556, 216] on li "Edit" at bounding box center [562, 223] width 103 height 17
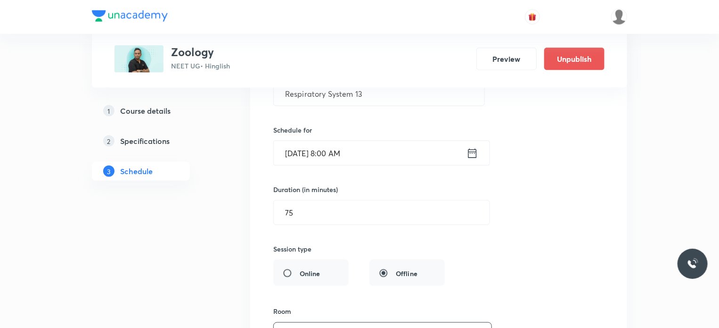
scroll to position [4146, 0]
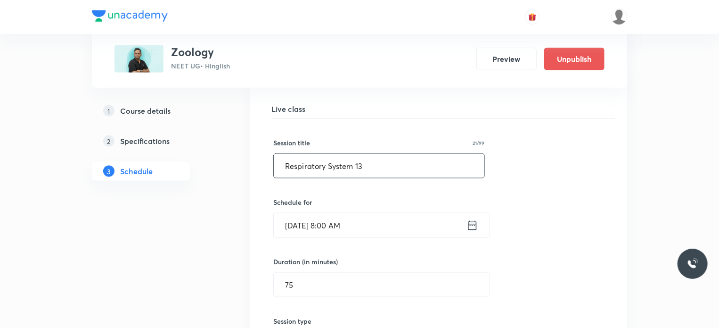
drag, startPoint x: 383, startPoint y: 156, endPoint x: 257, endPoint y: 175, distance: 126.7
click at [257, 175] on li "Respiratory System 13 Lesson 56 • Room MM 01 Biomolecules & Enzymes Session 56 …" at bounding box center [438, 302] width 377 height 477
paste input "Circulatory System -2"
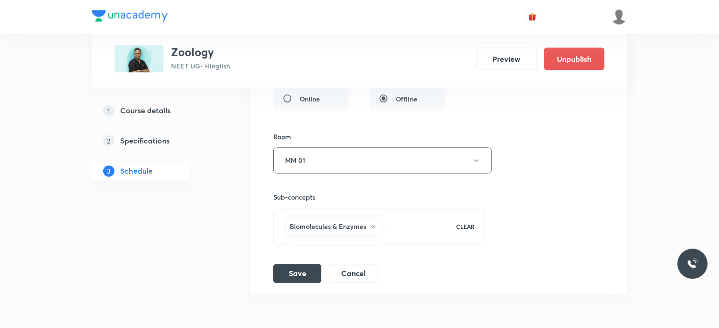
scroll to position [4437, 0]
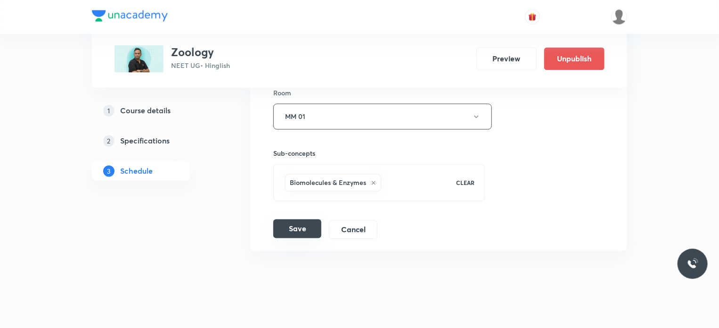
type input "Circulatory System -2"
click at [312, 219] on button "Save" at bounding box center [297, 228] width 48 height 19
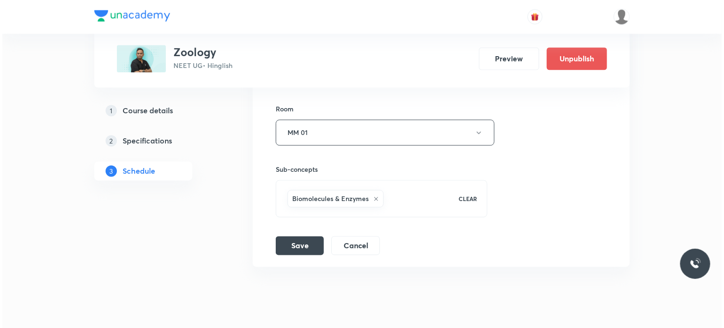
scroll to position [4453, 0]
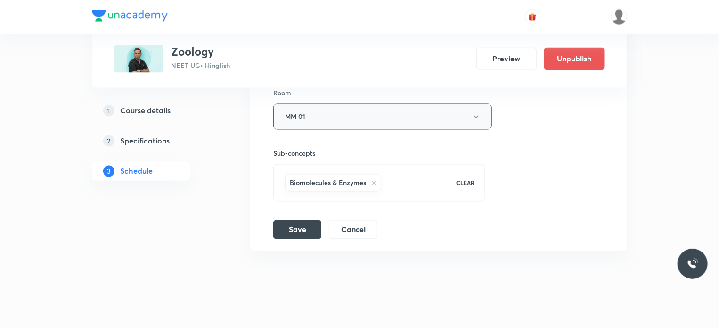
click at [340, 110] on button "MM 01" at bounding box center [382, 117] width 219 height 26
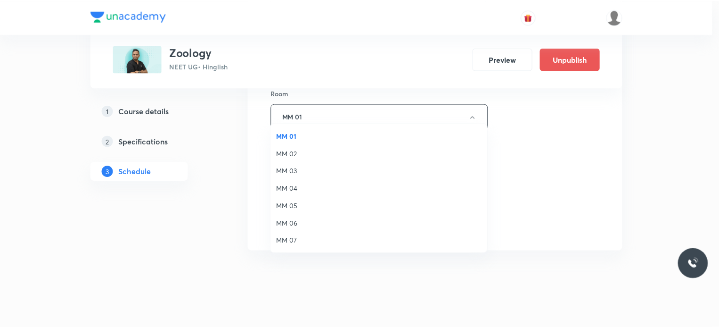
scroll to position [70, 0]
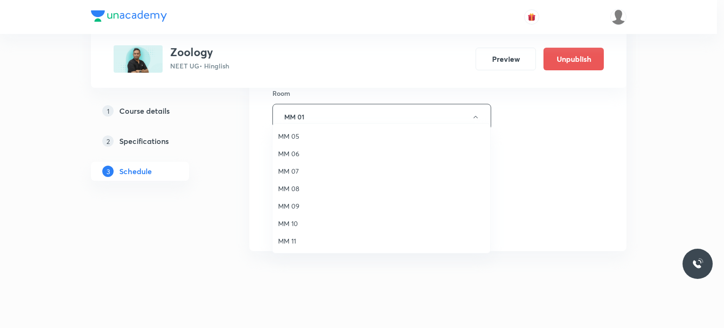
click at [288, 235] on li "MM 11" at bounding box center [381, 240] width 218 height 17
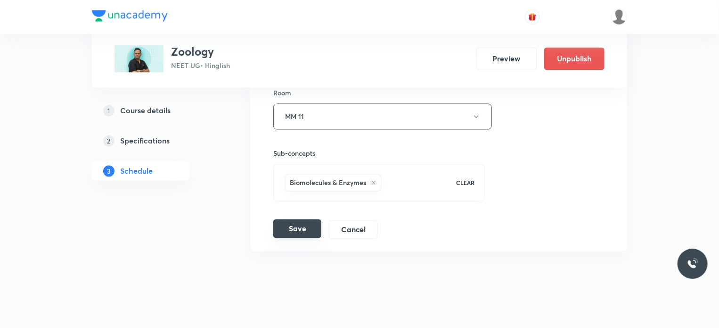
click at [297, 227] on div "Save Cancel" at bounding box center [329, 229] width 112 height 19
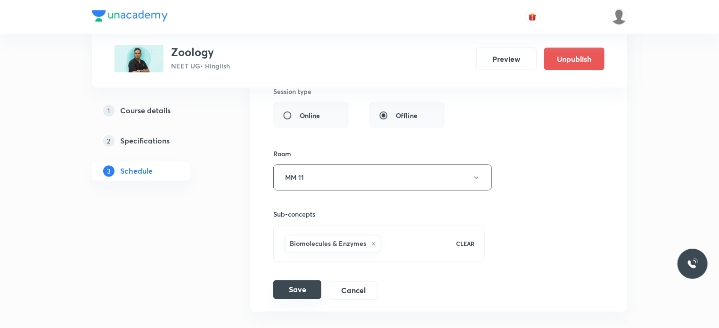
scroll to position [4391, 0]
click at [305, 288] on button "Save" at bounding box center [297, 290] width 48 height 19
click at [305, 285] on button "Save" at bounding box center [297, 291] width 48 height 19
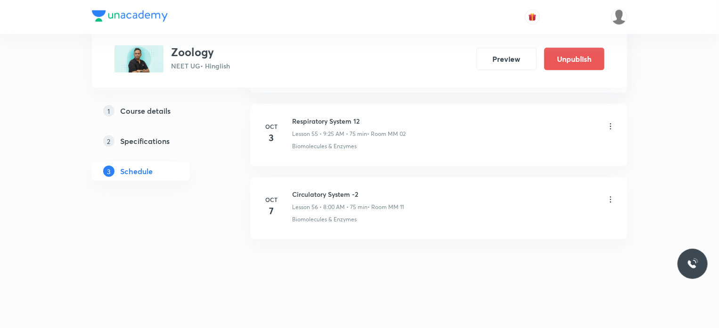
scroll to position [4076, 0]
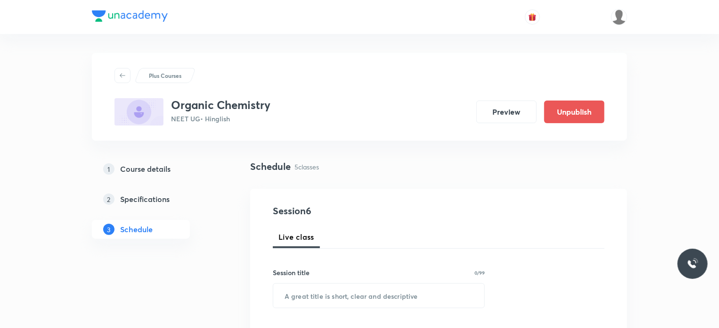
scroll to position [791, 0]
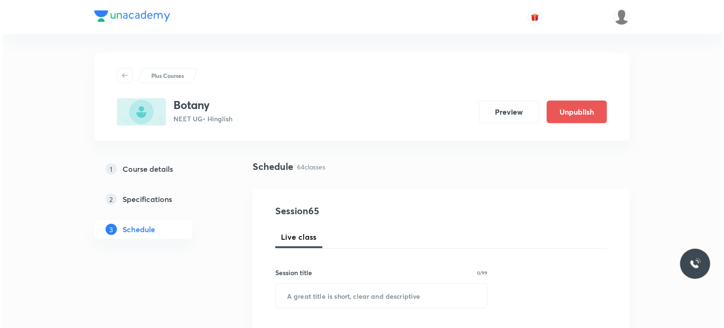
scroll to position [5151, 0]
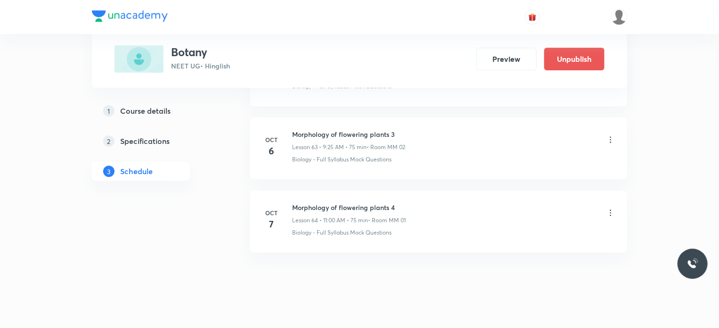
click at [599, 202] on div "Morphology of flowering plants 4 Lesson 64 • 11:00 AM • 75 min • Room MM 01" at bounding box center [453, 213] width 323 height 22
click at [609, 208] on icon at bounding box center [610, 212] width 9 height 9
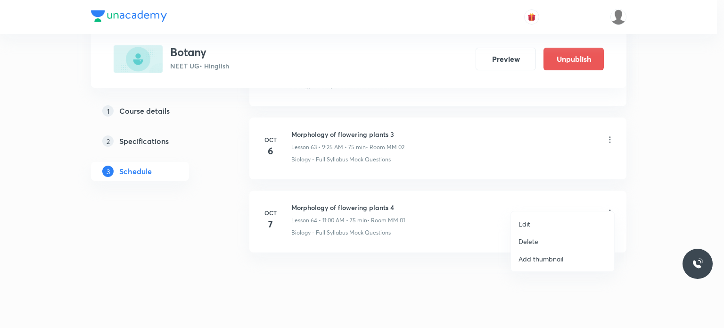
click at [552, 221] on li "Edit" at bounding box center [562, 223] width 103 height 17
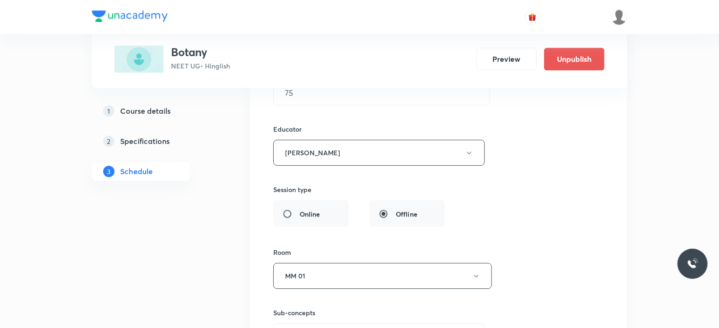
scroll to position [4874, 0]
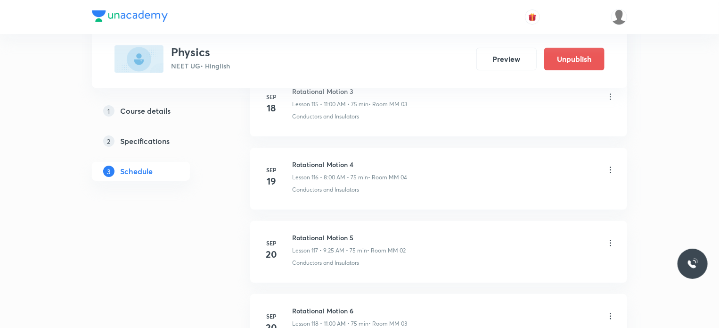
scroll to position [10191, 0]
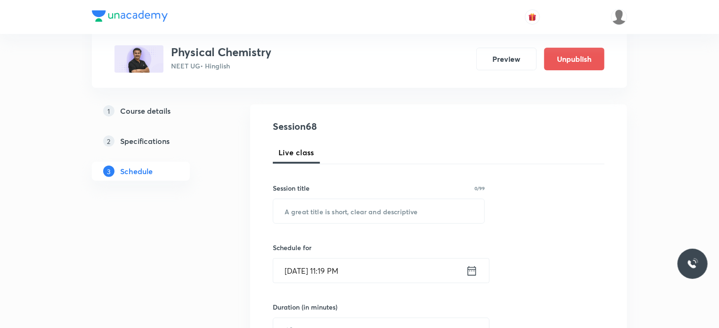
scroll to position [5309, 0]
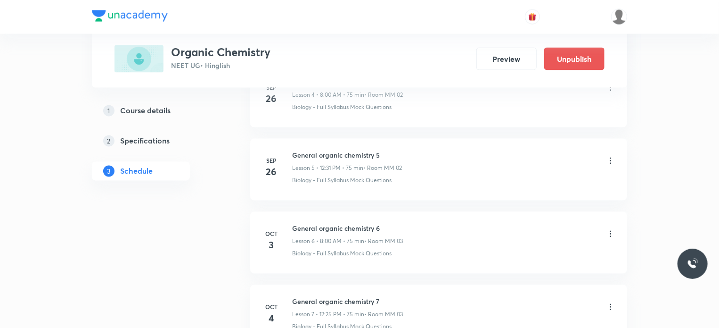
scroll to position [1083, 0]
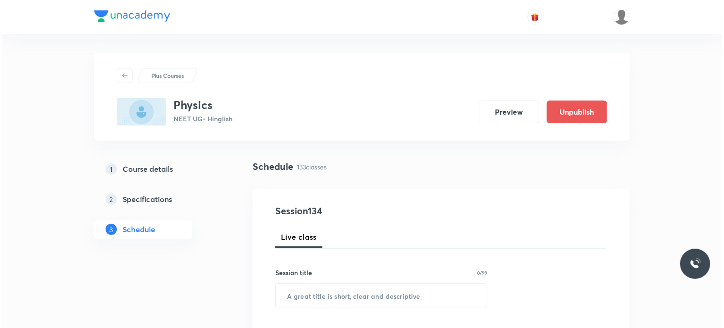
scroll to position [10119, 0]
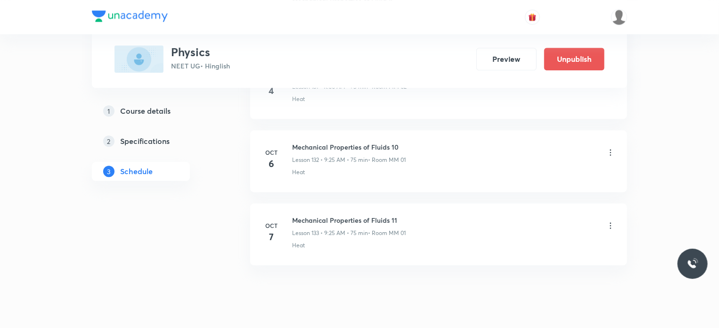
click at [608, 221] on icon at bounding box center [610, 225] width 9 height 9
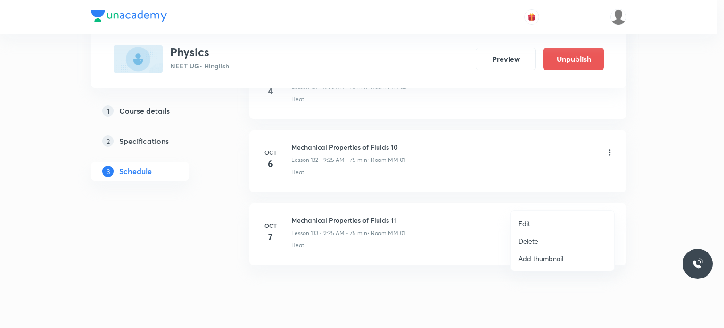
click at [558, 220] on li "Edit" at bounding box center [562, 222] width 103 height 17
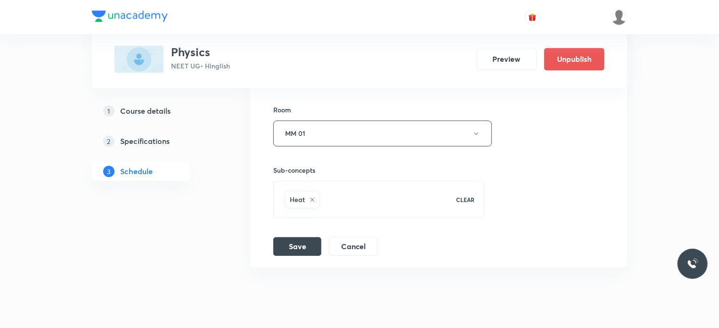
scroll to position [10047, 0]
click at [349, 234] on button "Cancel" at bounding box center [353, 243] width 49 height 19
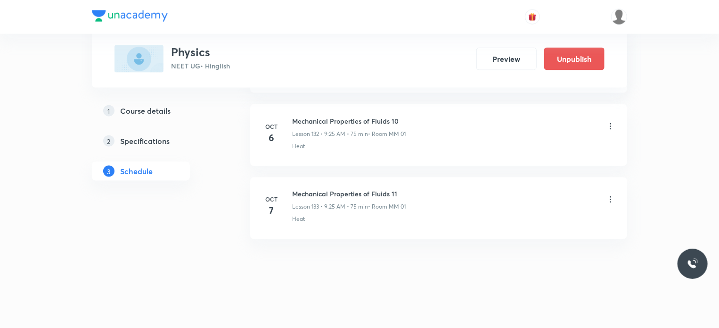
scroll to position [9686, 0]
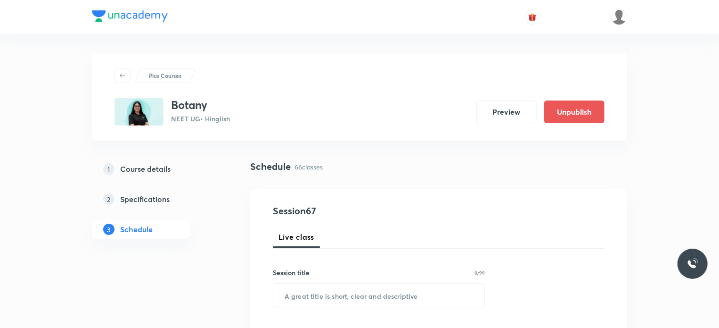
scroll to position [5236, 0]
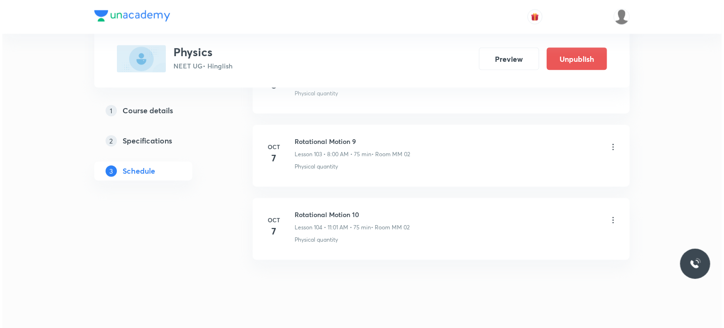
scroll to position [7996, 0]
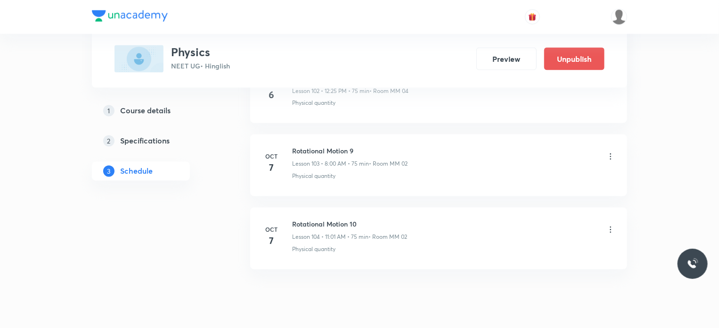
click at [609, 152] on icon at bounding box center [610, 156] width 9 height 9
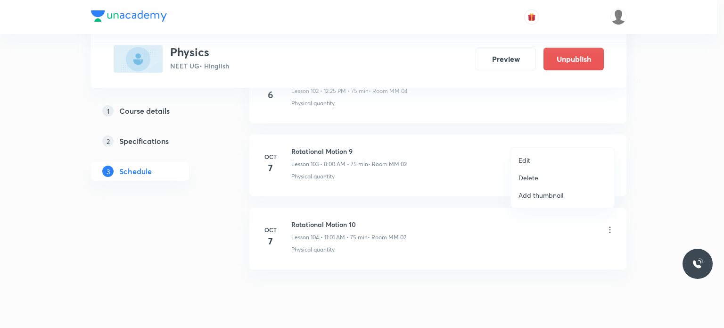
click at [547, 159] on li "Edit" at bounding box center [562, 159] width 103 height 17
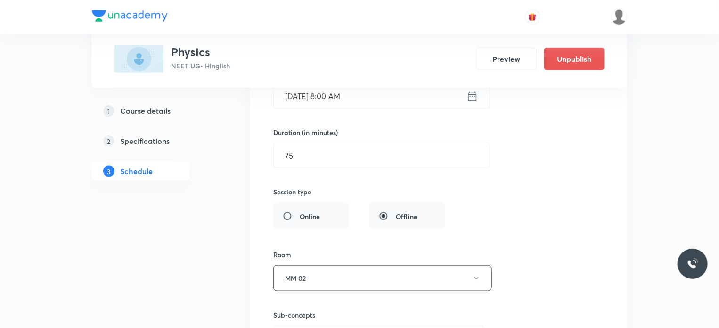
scroll to position [7713, 0]
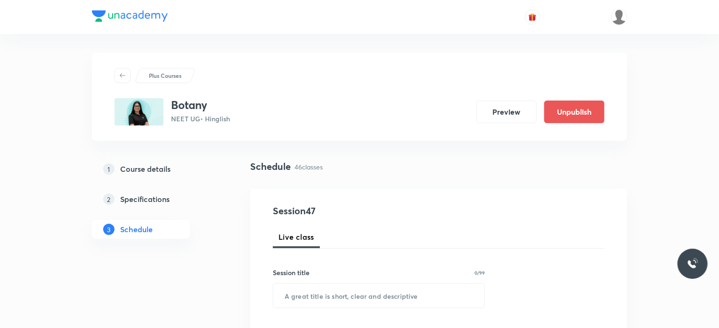
scroll to position [3779, 0]
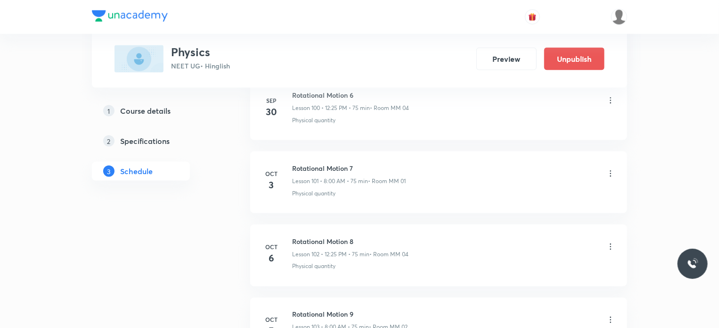
scroll to position [8005, 0]
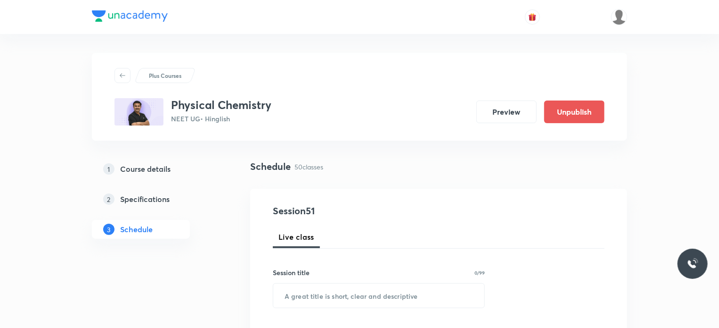
scroll to position [4070, 0]
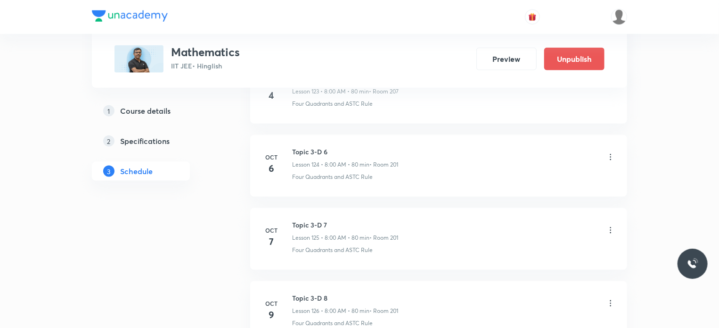
scroll to position [9529, 0]
click at [613, 226] on icon at bounding box center [610, 230] width 9 height 9
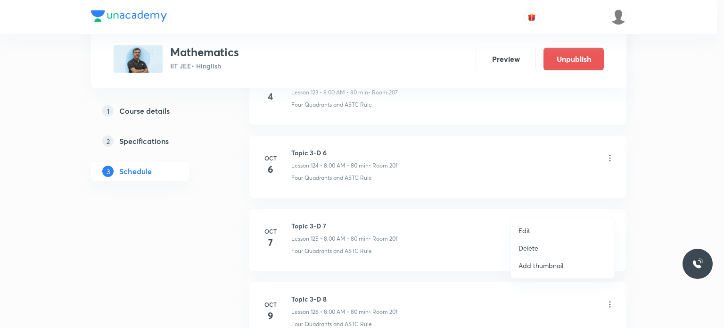
click at [551, 224] on li "Edit" at bounding box center [562, 230] width 103 height 17
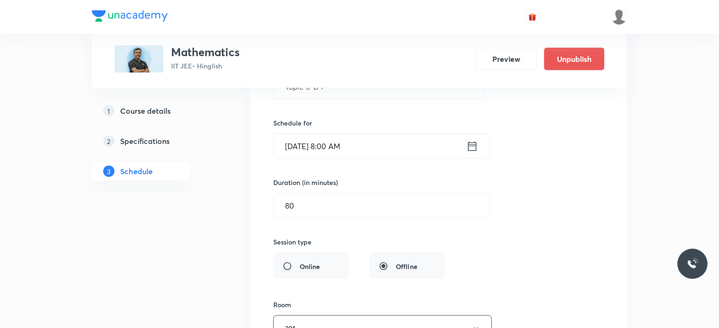
scroll to position [9264, 0]
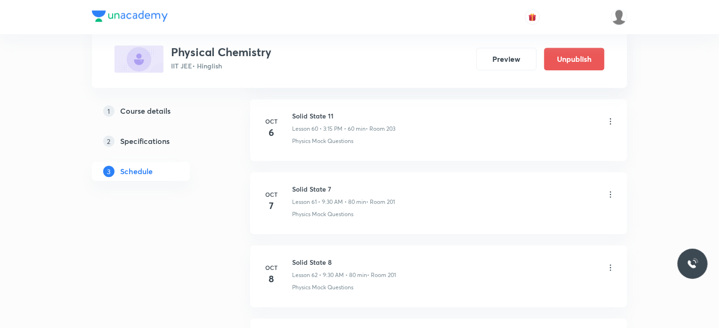
scroll to position [4889, 0]
click at [606, 184] on div "Solid State 7 Lesson 61 • 9:30 AM • 80 min • Room 201" at bounding box center [453, 195] width 323 height 22
click at [610, 191] on icon at bounding box center [610, 194] width 1 height 6
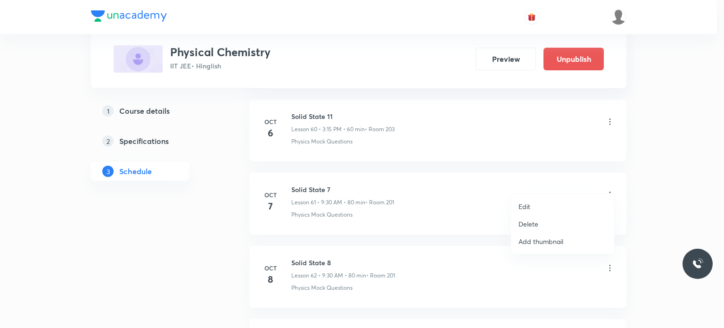
click at [549, 203] on li "Edit" at bounding box center [562, 205] width 103 height 17
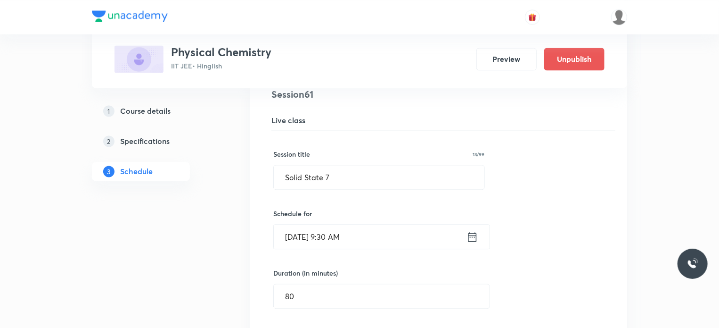
scroll to position [4500, 0]
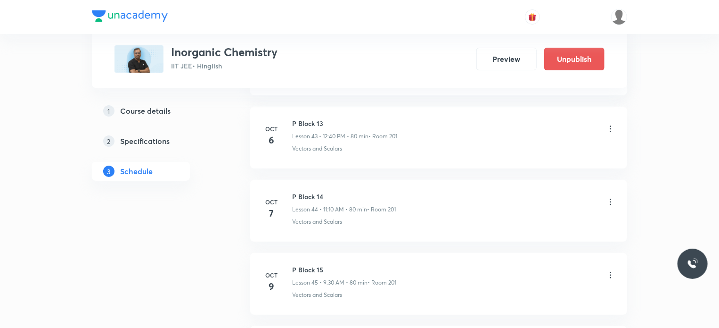
scroll to position [3639, 0]
click at [608, 198] on icon at bounding box center [610, 202] width 9 height 9
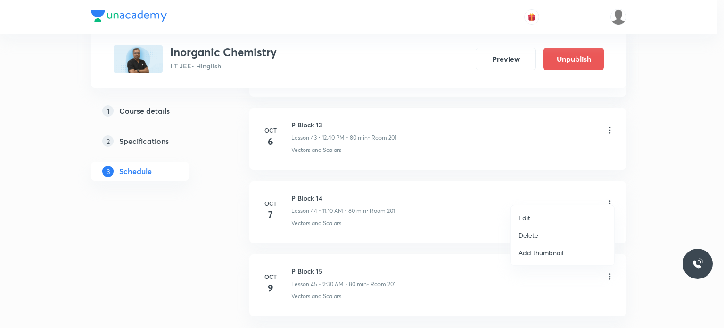
click at [566, 213] on li "Edit" at bounding box center [562, 217] width 103 height 17
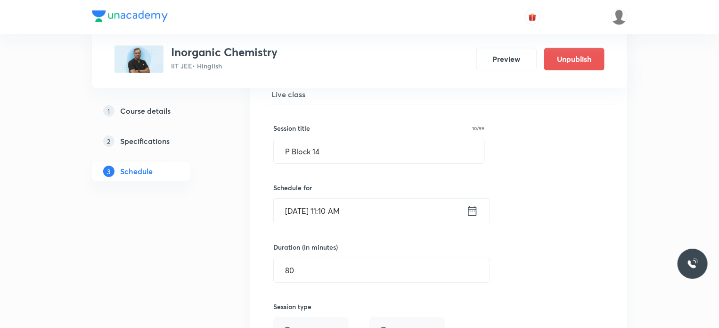
scroll to position [3280, 0]
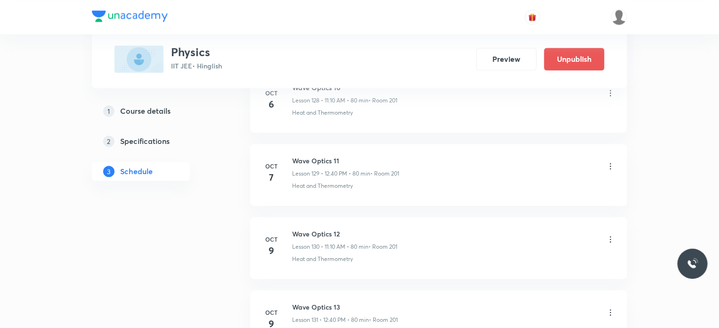
scroll to position [9902, 0]
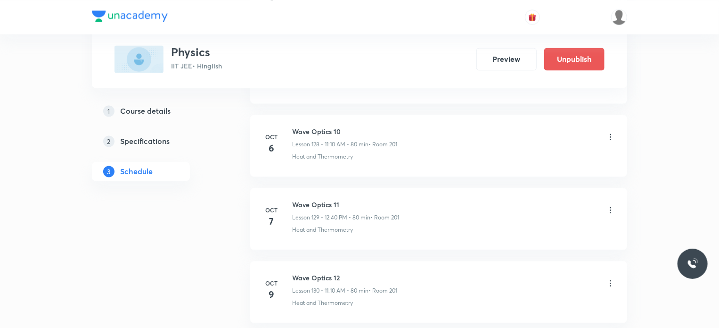
click at [616, 188] on li "Oct 7 Wave Optics 11 Lesson 129 • 12:40 PM • 80 min • Room 201 Heat and Thermom…" at bounding box center [438, 219] width 377 height 62
click at [613, 205] on icon at bounding box center [610, 209] width 9 height 9
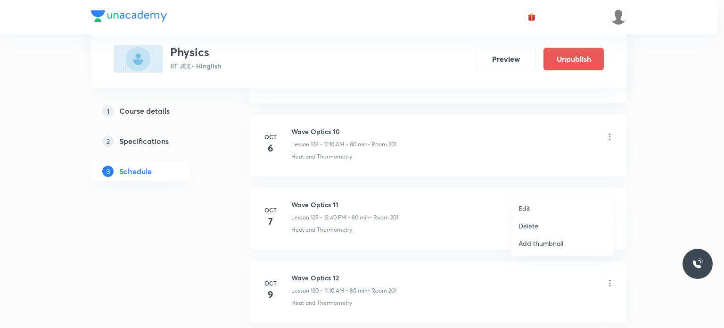
click at [530, 214] on li "Edit" at bounding box center [562, 207] width 103 height 17
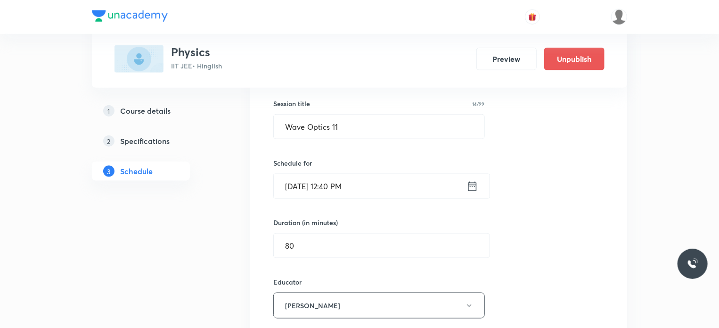
scroll to position [9518, 0]
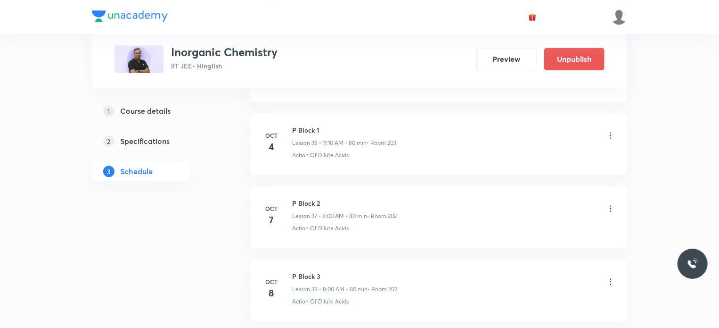
scroll to position [3076, 0]
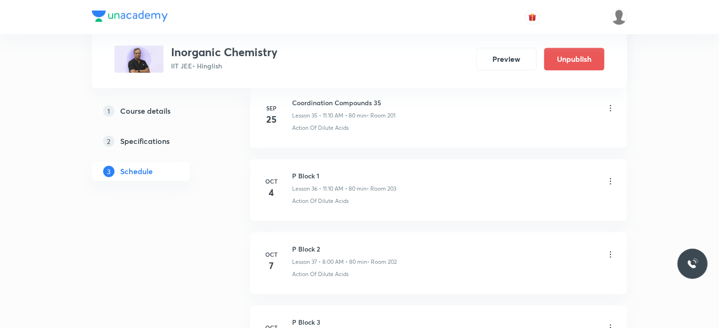
click at [612, 249] on icon at bounding box center [610, 253] width 9 height 9
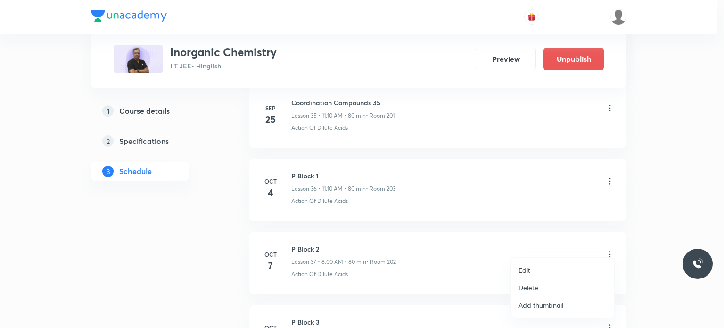
click at [546, 272] on li "Edit" at bounding box center [562, 269] width 103 height 17
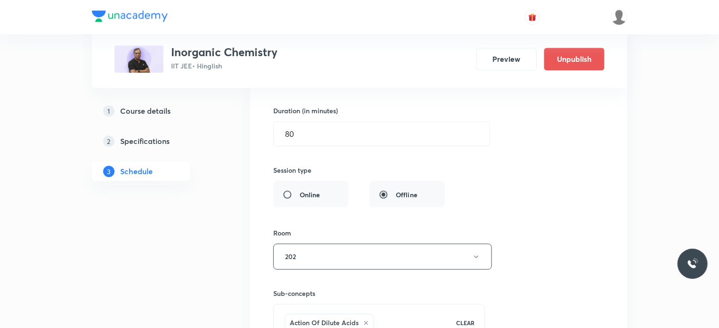
scroll to position [2843, 0]
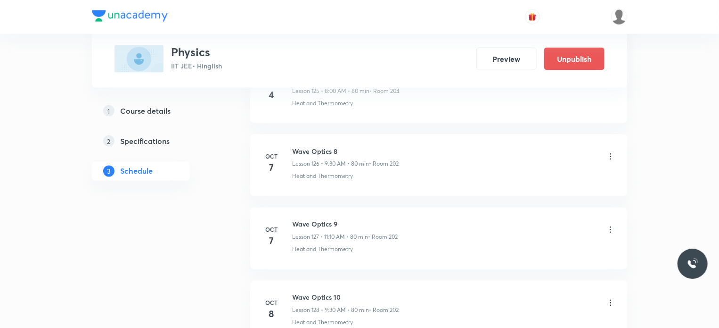
scroll to position [9722, 0]
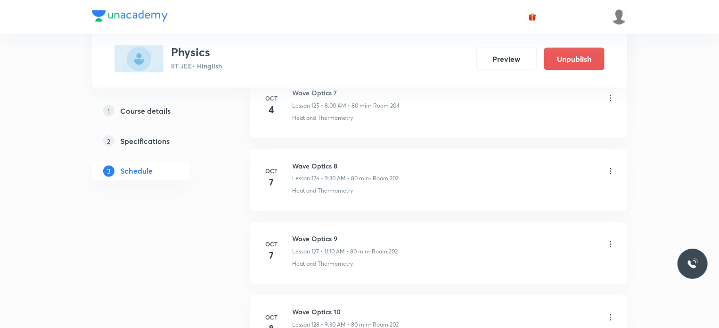
click at [609, 166] on icon at bounding box center [610, 170] width 9 height 9
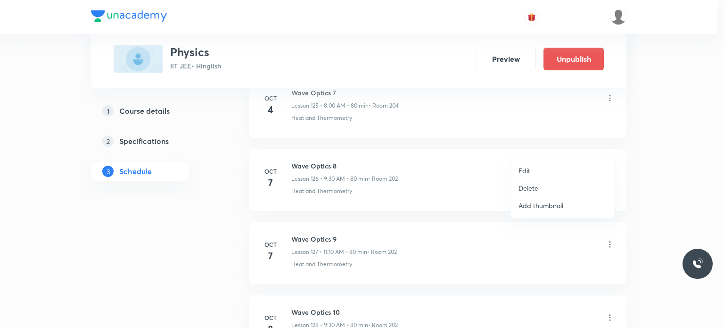
click at [552, 169] on li "Edit" at bounding box center [562, 170] width 103 height 17
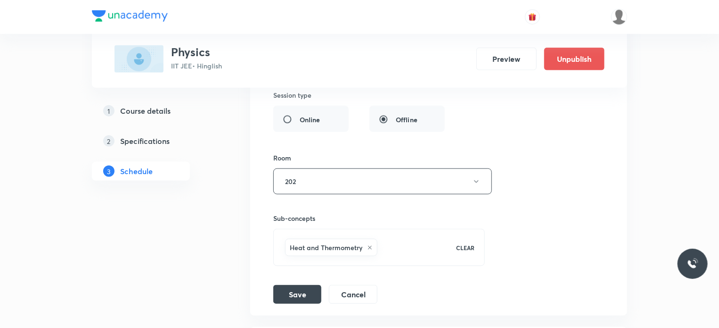
scroll to position [9548, 0]
click at [359, 282] on button "Cancel" at bounding box center [353, 291] width 49 height 19
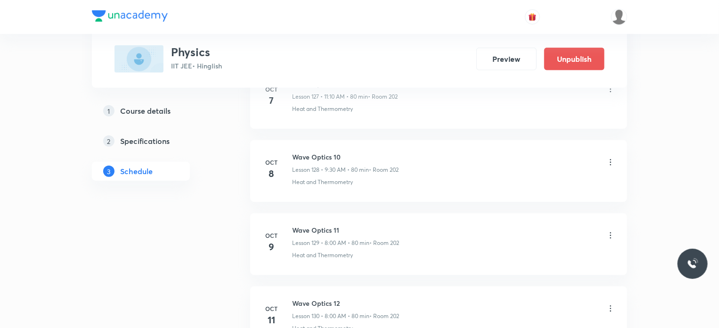
scroll to position [9381, 0]
click at [613, 160] on icon at bounding box center [610, 164] width 9 height 9
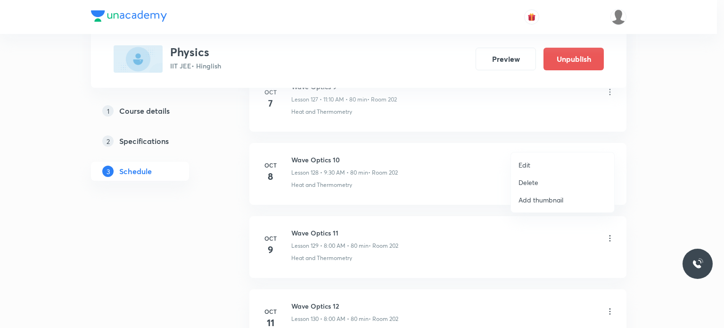
click at [542, 162] on li "Edit" at bounding box center [562, 164] width 103 height 17
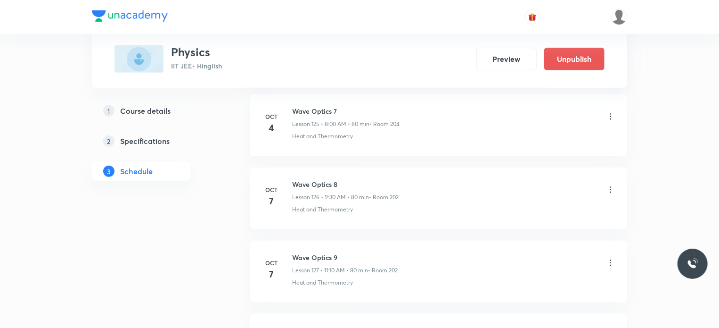
scroll to position [9155, 0]
click at [614, 260] on icon at bounding box center [610, 264] width 9 height 9
click at [612, 260] on icon at bounding box center [610, 264] width 9 height 9
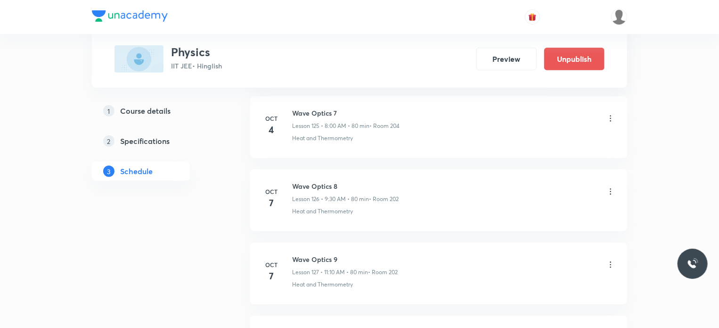
click at [344, 202] on li "Oct 7 Wave Optics 8 Lesson 126 • 9:30 AM • 80 min • Room 202 Heat and Thermomet…" at bounding box center [438, 200] width 377 height 62
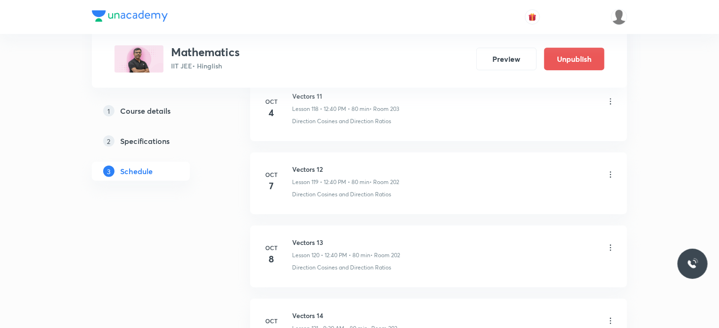
scroll to position [9146, 0]
click at [613, 243] on icon at bounding box center [610, 247] width 9 height 9
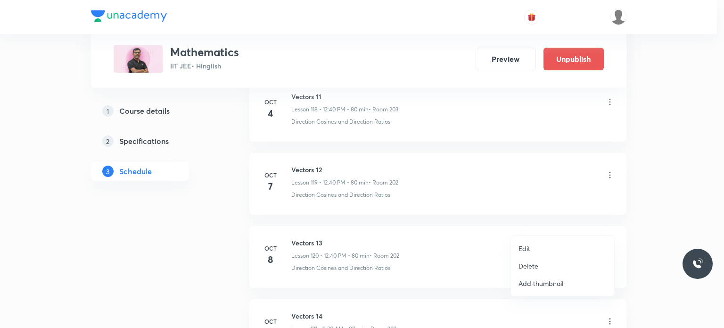
click at [608, 152] on div at bounding box center [362, 164] width 724 height 328
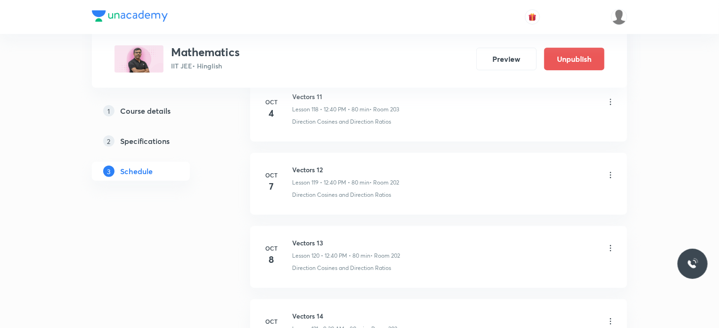
click at [608, 170] on icon at bounding box center [610, 174] width 9 height 9
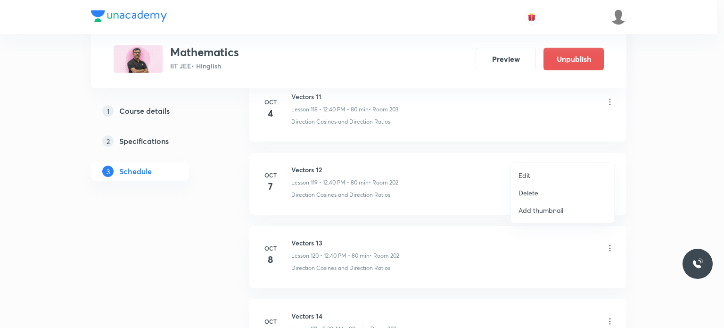
click at [556, 173] on li "Edit" at bounding box center [562, 174] width 103 height 17
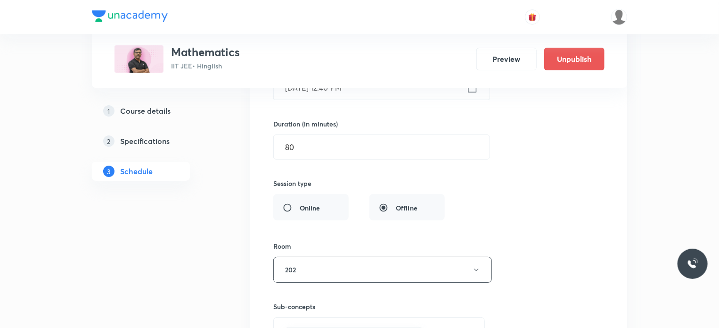
scroll to position [8819, 0]
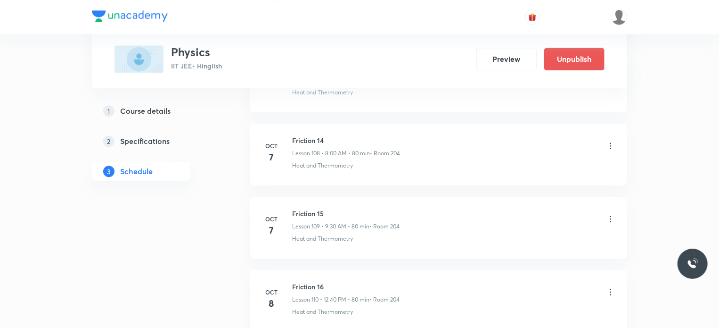
scroll to position [8418, 0]
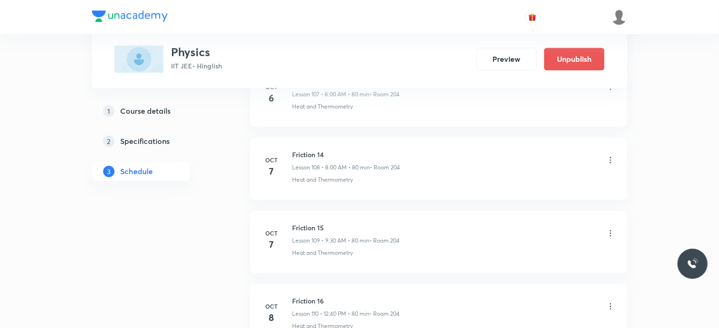
click at [610, 155] on icon at bounding box center [610, 159] width 9 height 9
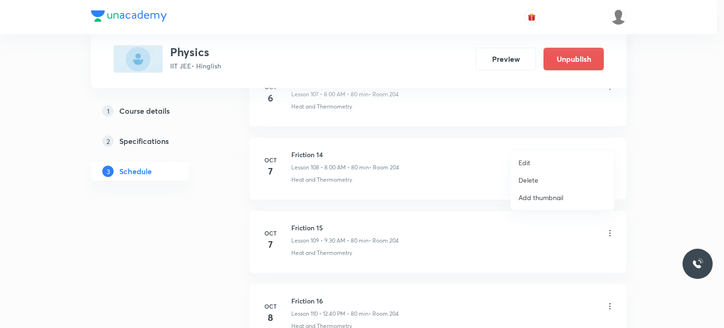
click at [550, 160] on li "Edit" at bounding box center [562, 162] width 103 height 17
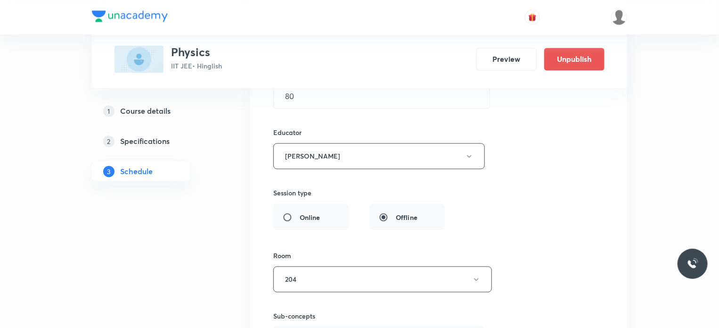
scroll to position [8095, 0]
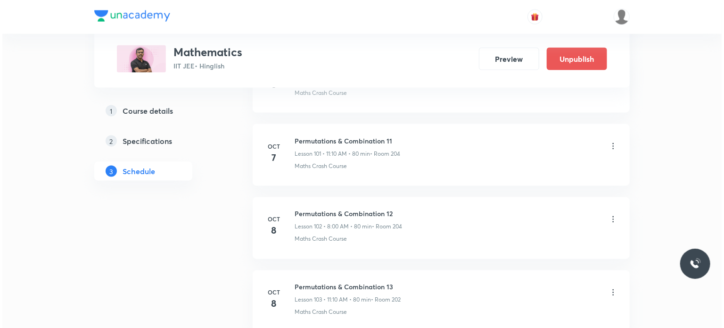
scroll to position [7911, 0]
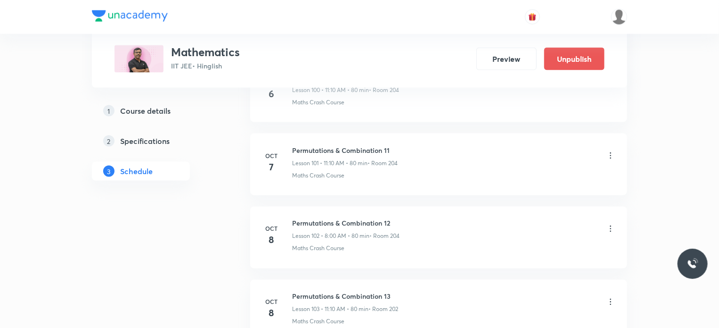
click at [614, 151] on icon at bounding box center [610, 155] width 9 height 9
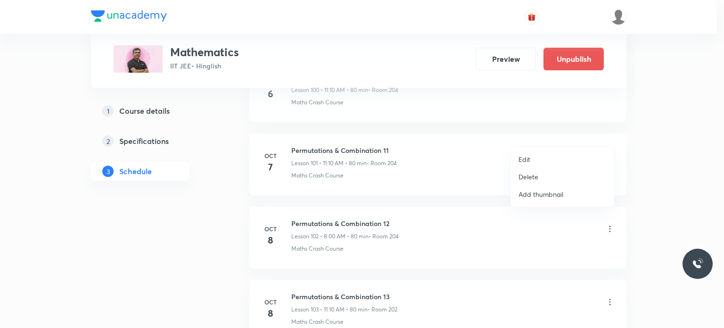
click at [609, 135] on div at bounding box center [362, 164] width 724 height 328
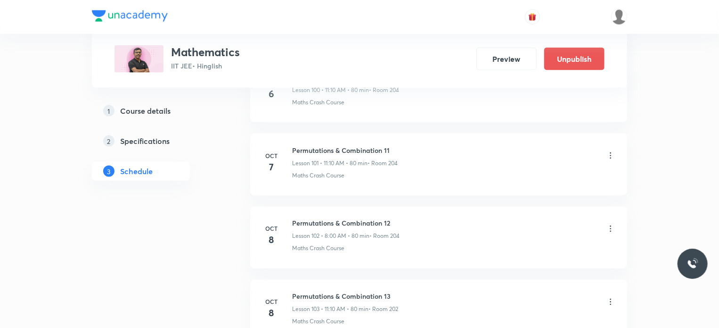
click at [609, 151] on icon at bounding box center [610, 155] width 9 height 9
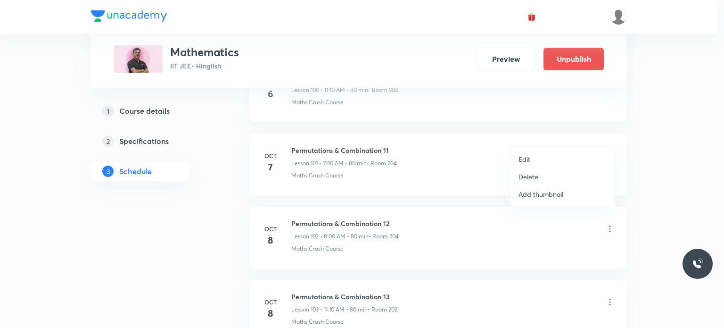
click at [556, 158] on li "Edit" at bounding box center [562, 158] width 103 height 17
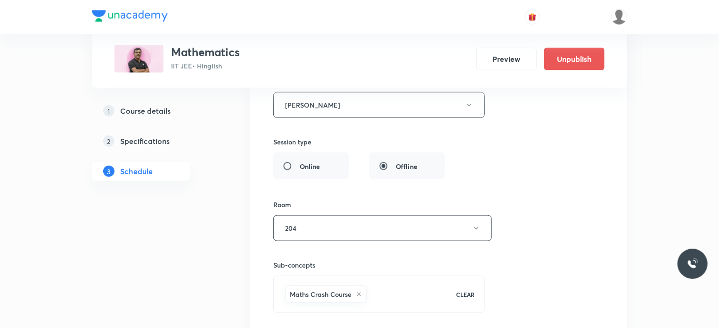
scroll to position [7663, 0]
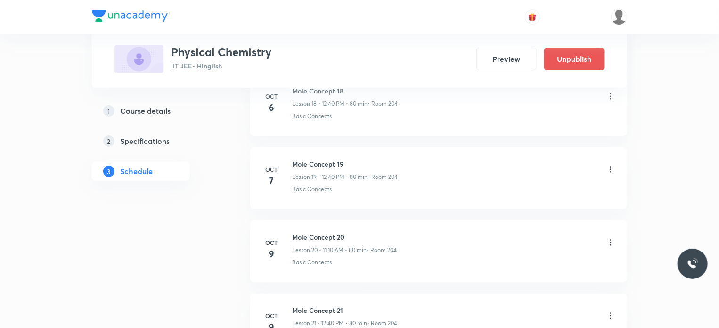
scroll to position [1844, 0]
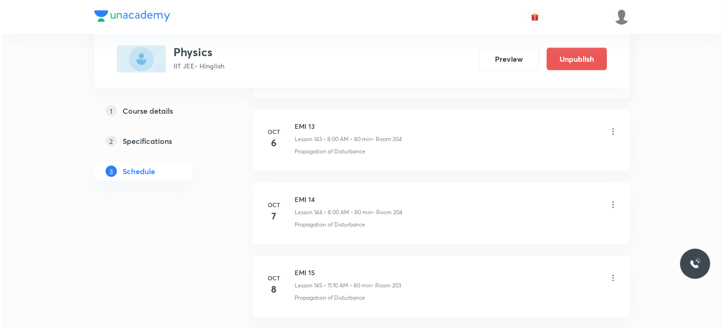
scroll to position [11002, 0]
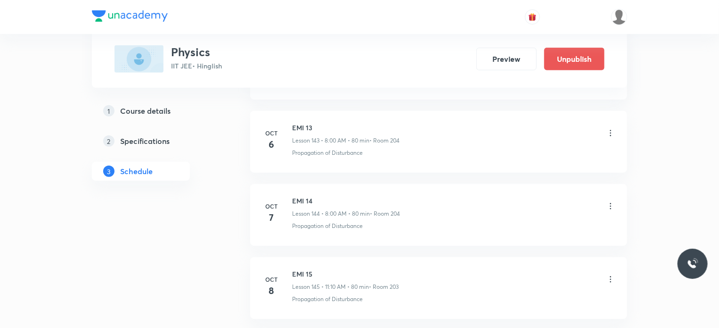
click at [609, 201] on icon at bounding box center [610, 205] width 9 height 9
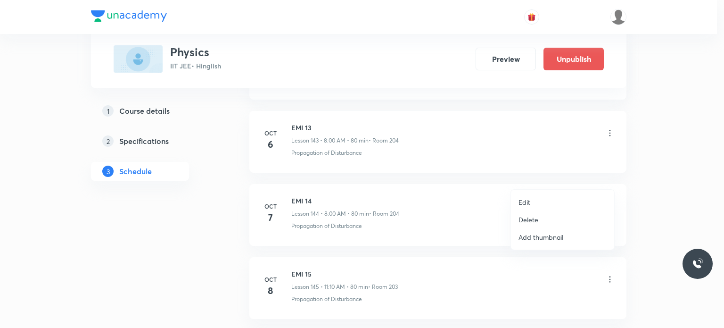
click at [532, 196] on li "Edit" at bounding box center [562, 201] width 103 height 17
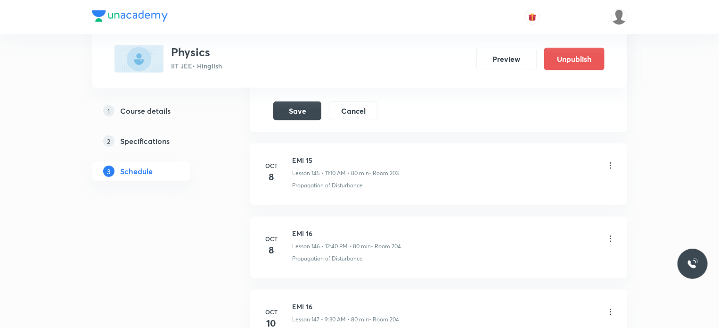
scroll to position [11273, 0]
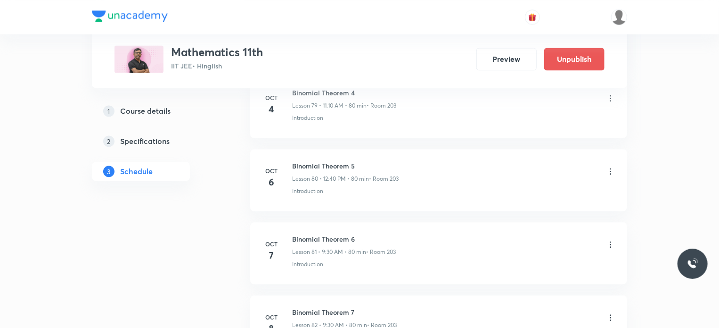
scroll to position [6360, 0]
click at [613, 241] on icon at bounding box center [610, 245] width 9 height 9
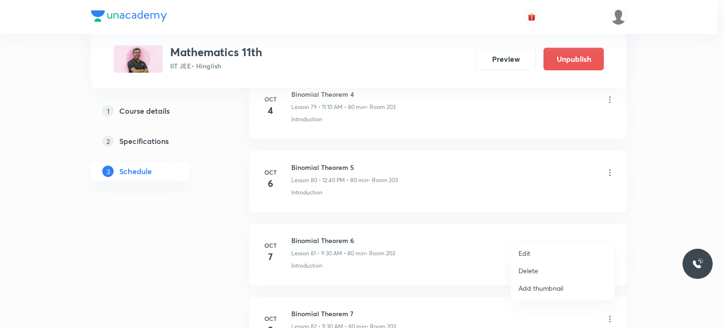
click at [559, 246] on li "Edit" at bounding box center [562, 252] width 103 height 17
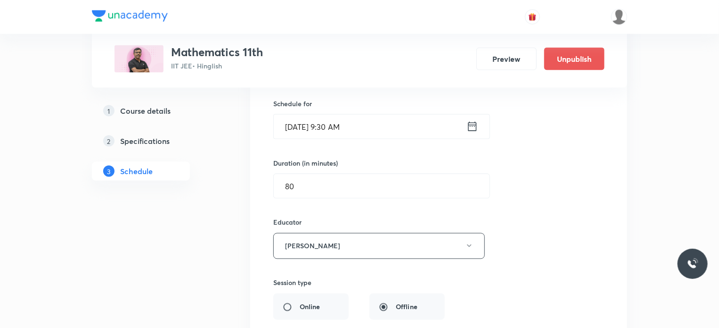
scroll to position [6009, 0]
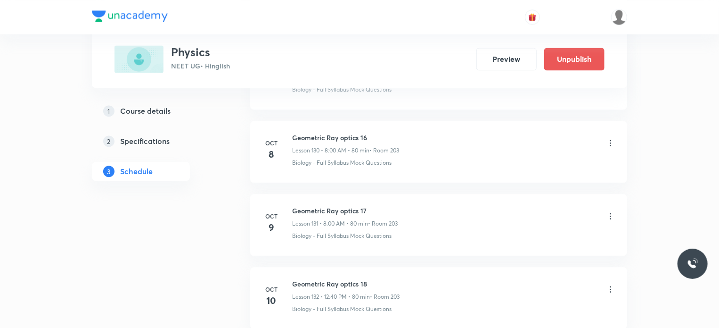
scroll to position [9928, 0]
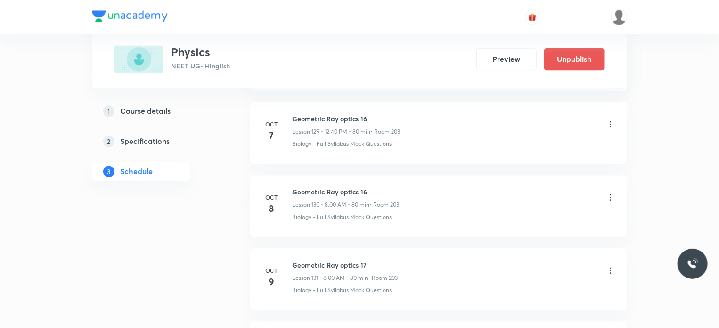
click at [617, 175] on li "Oct 8 Geometric Ray optics 16 Lesson 130 • 8:00 AM • 80 min • Room 203 Biology …" at bounding box center [438, 206] width 377 height 62
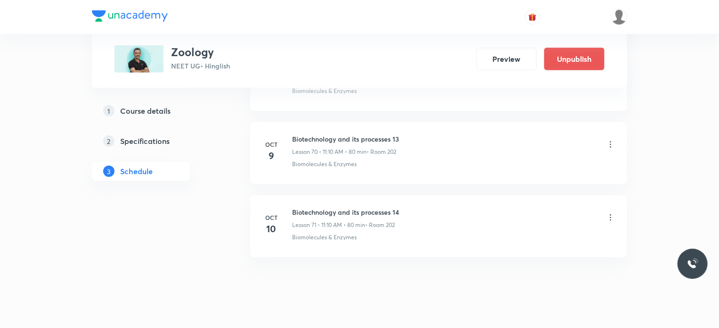
scroll to position [5600, 0]
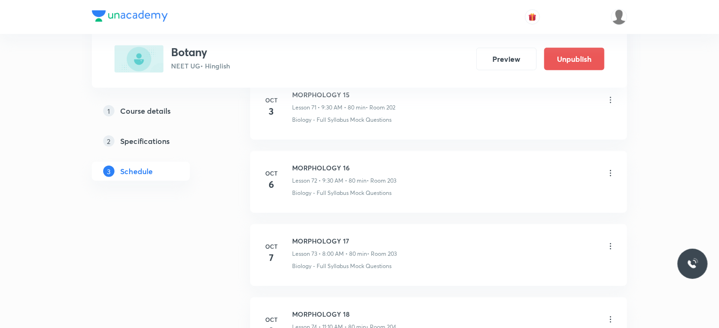
scroll to position [5714, 0]
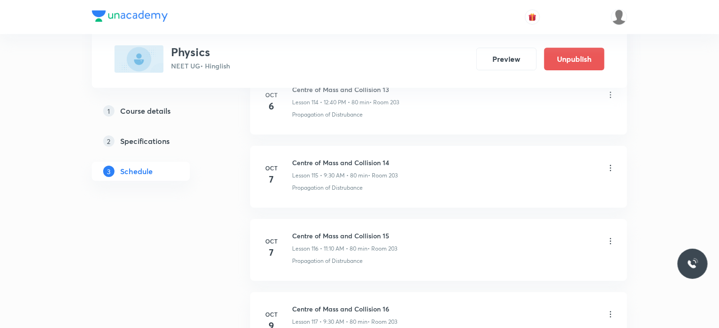
scroll to position [8890, 0]
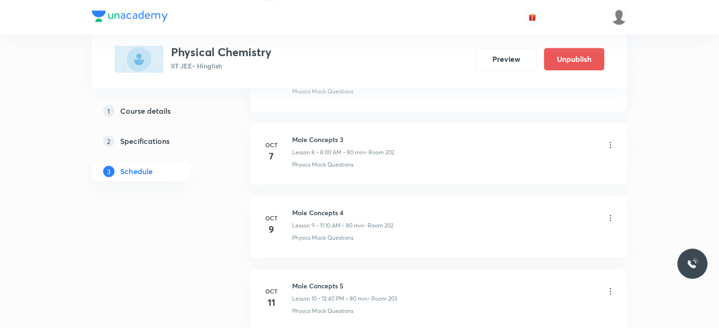
scroll to position [1065, 0]
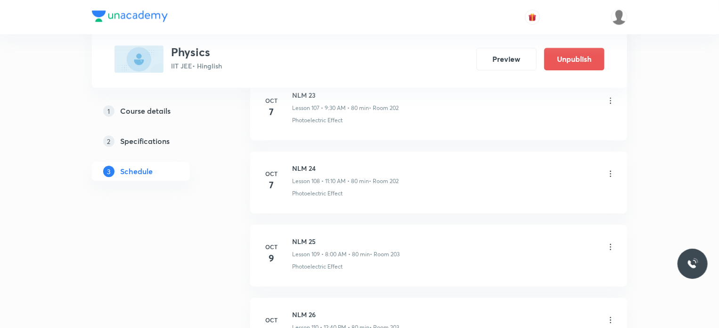
scroll to position [8259, 0]
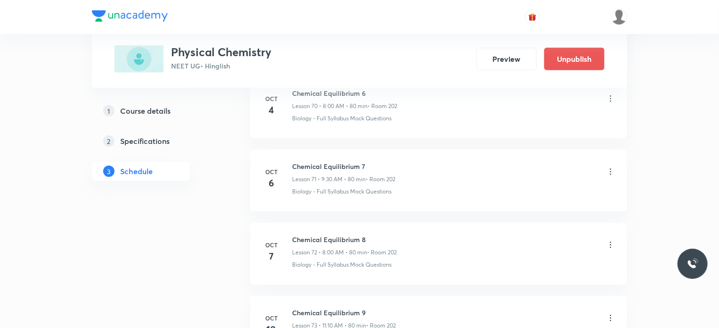
scroll to position [5703, 0]
click at [611, 242] on icon at bounding box center [610, 245] width 1 height 6
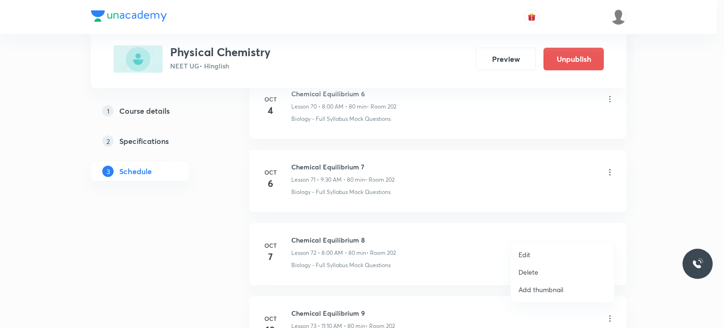
click at [561, 254] on li "Edit" at bounding box center [562, 254] width 103 height 17
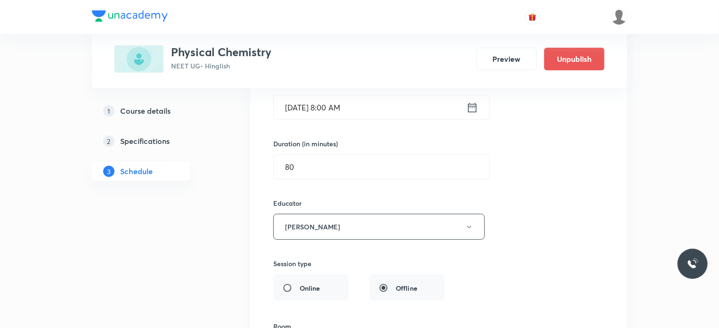
scroll to position [5433, 0]
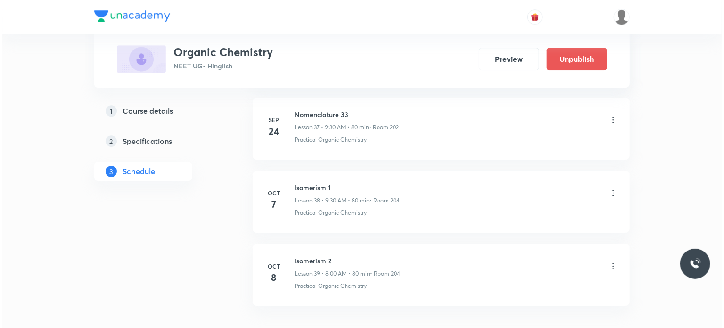
scroll to position [3210, 0]
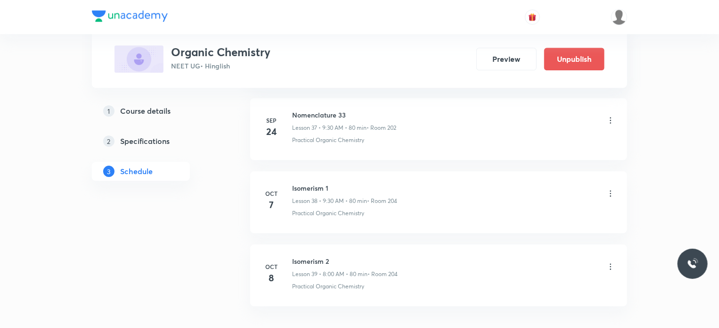
click at [610, 189] on icon at bounding box center [610, 193] width 9 height 9
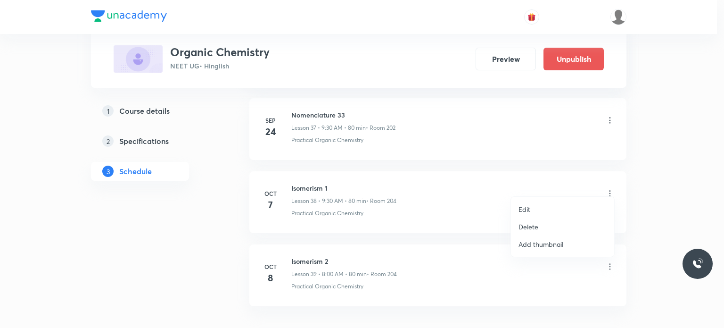
click at [560, 207] on li "Edit" at bounding box center [562, 208] width 103 height 17
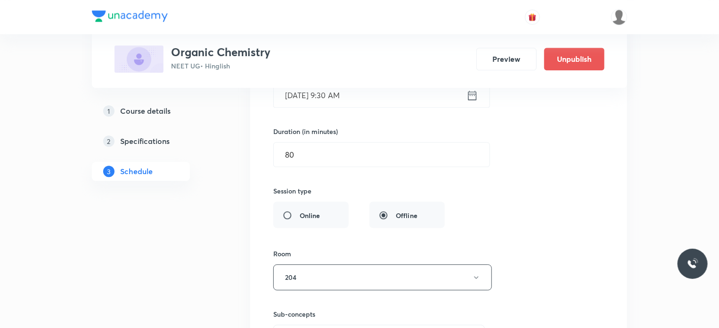
scroll to position [2962, 0]
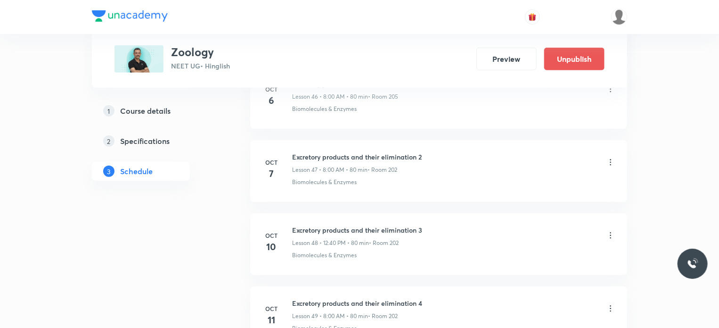
scroll to position [3891, 0]
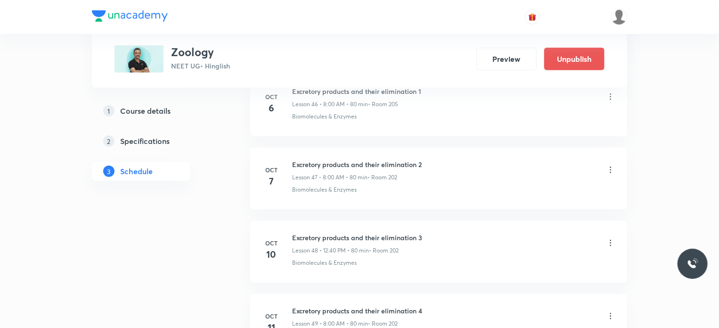
click at [613, 165] on icon at bounding box center [610, 169] width 9 height 9
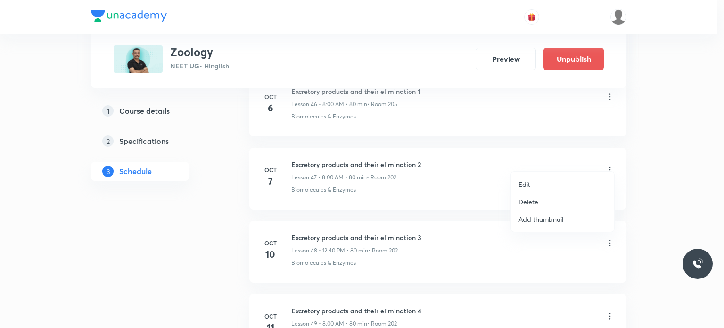
click at [541, 183] on li "Edit" at bounding box center [562, 183] width 103 height 17
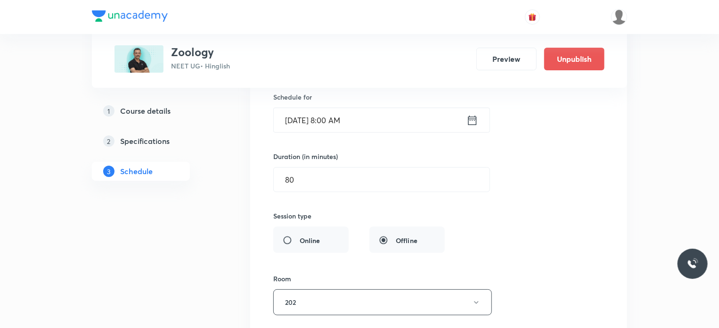
scroll to position [3593, 0]
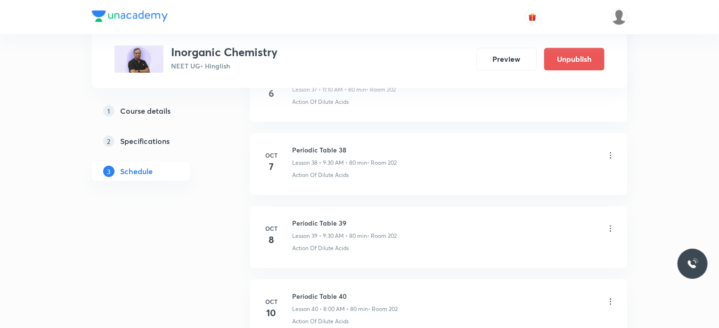
scroll to position [3204, 0]
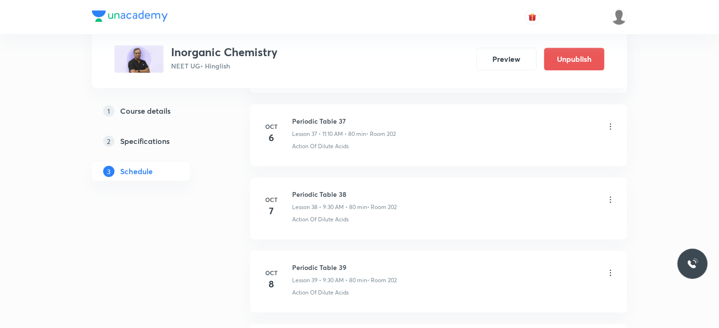
click at [613, 195] on icon at bounding box center [610, 199] width 9 height 9
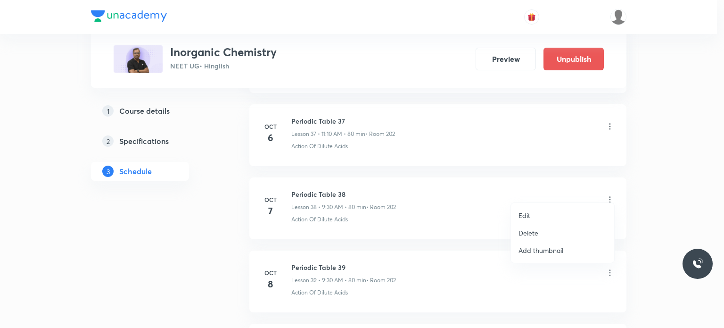
click at [555, 211] on li "Edit" at bounding box center [562, 214] width 103 height 17
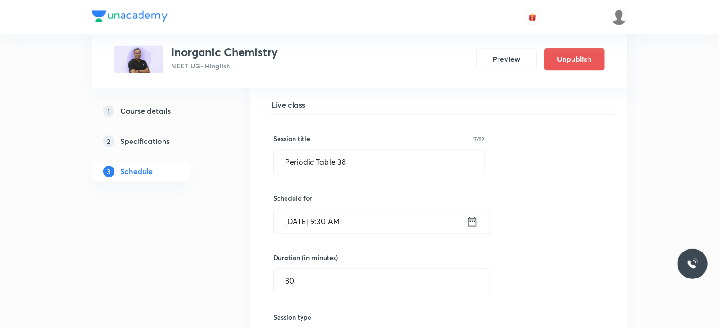
scroll to position [2832, 0]
